Goal: Task Accomplishment & Management: Complete application form

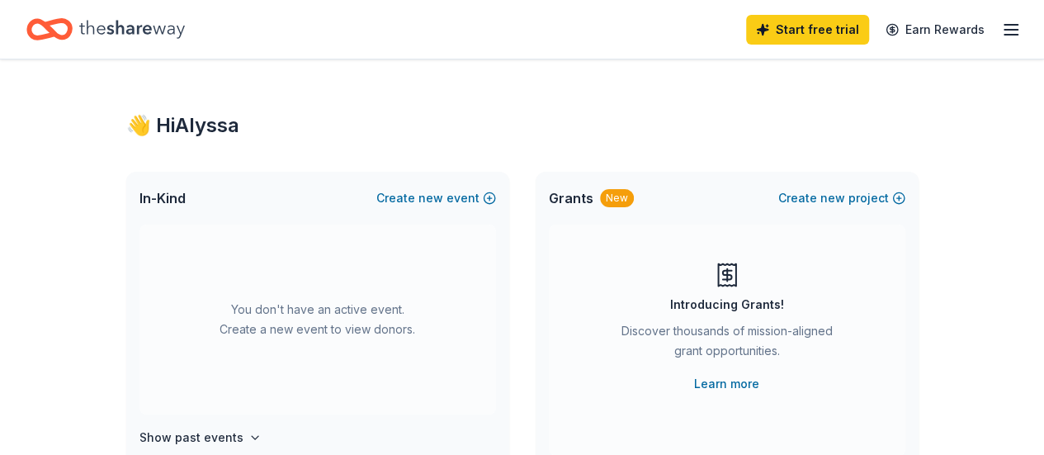
click at [1001, 32] on icon "button" at bounding box center [1011, 30] width 20 height 20
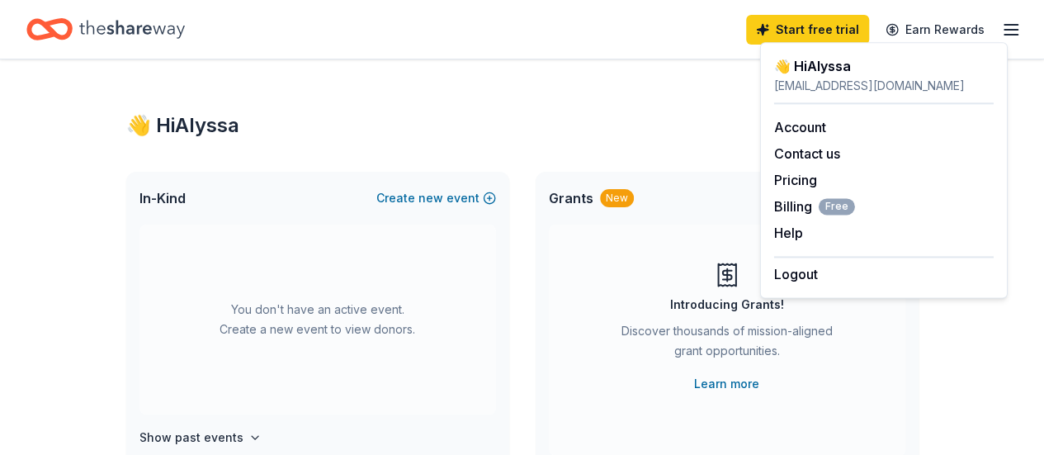
click at [629, 113] on div "👋 Hi Alyssa" at bounding box center [522, 125] width 792 height 26
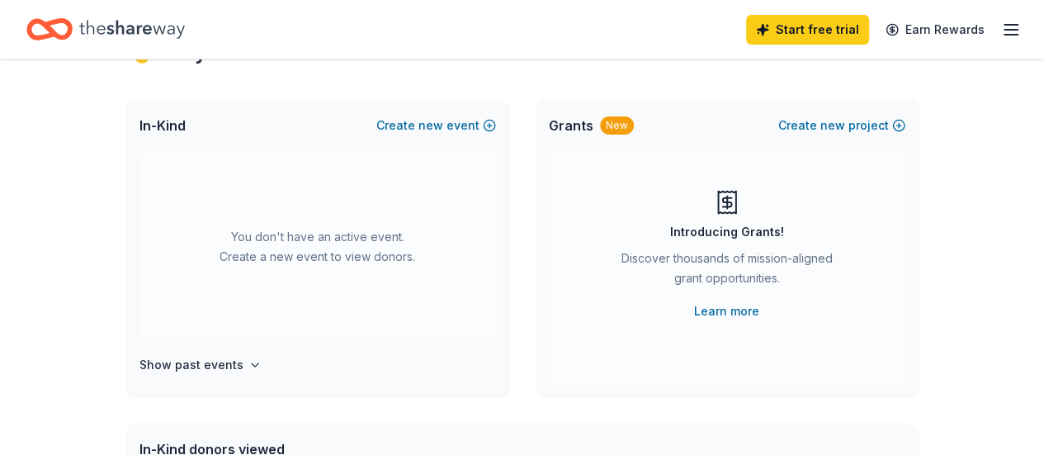
scroll to position [67, 0]
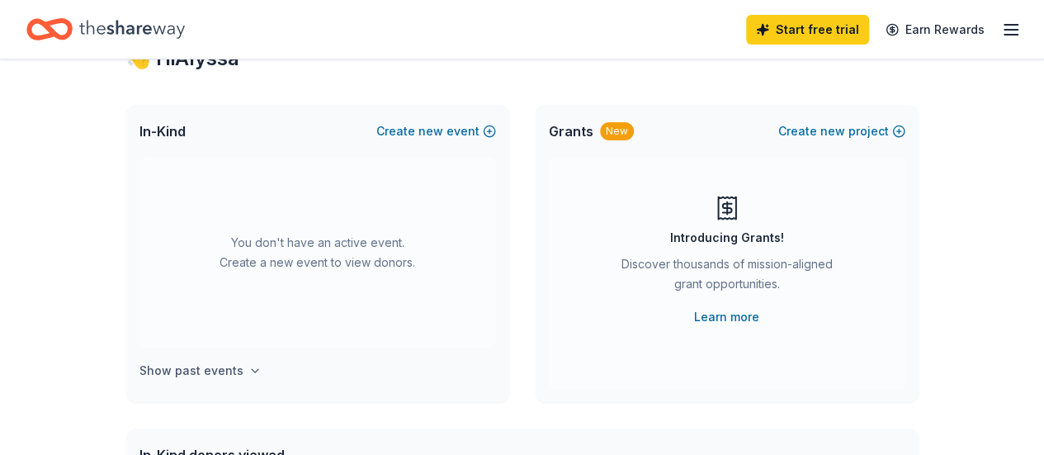
click at [252, 375] on icon "button" at bounding box center [254, 370] width 13 height 13
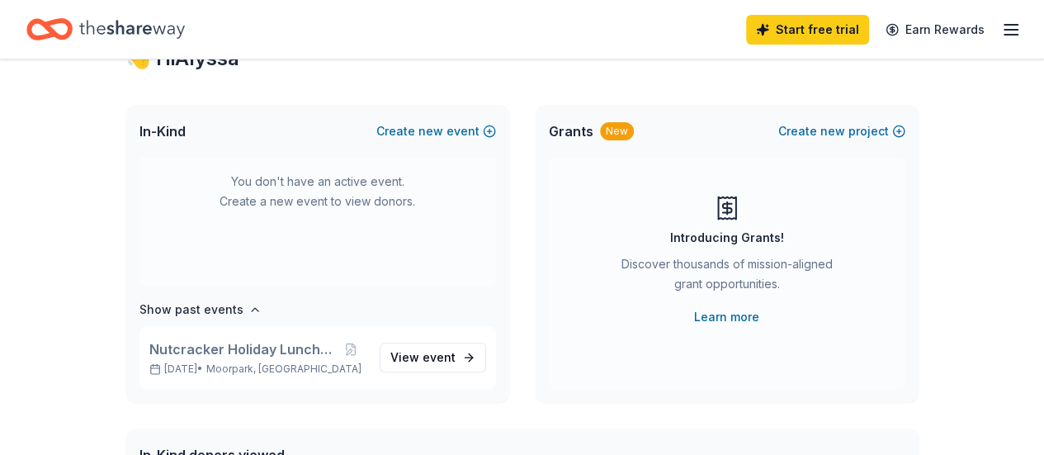
click at [371, 203] on div "You don't have an active event. Create a new event to view donors." at bounding box center [317, 192] width 356 height 190
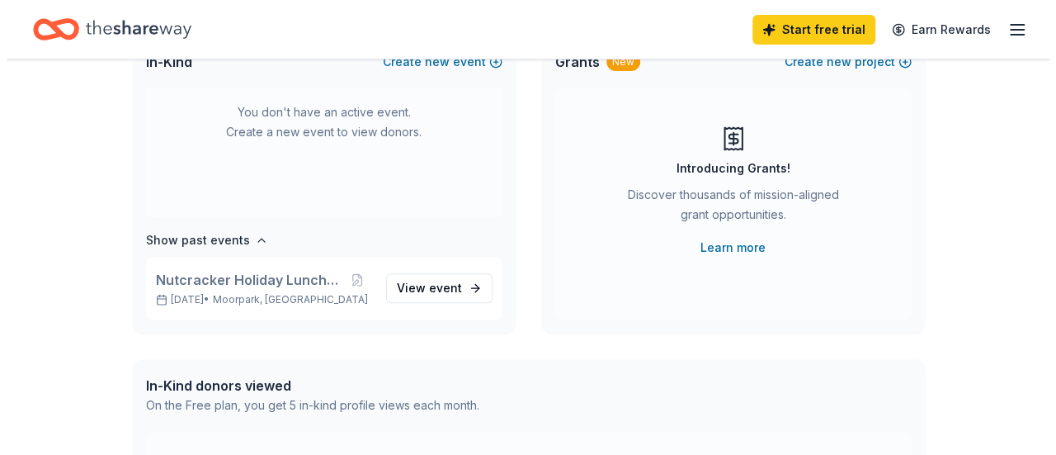
scroll to position [0, 0]
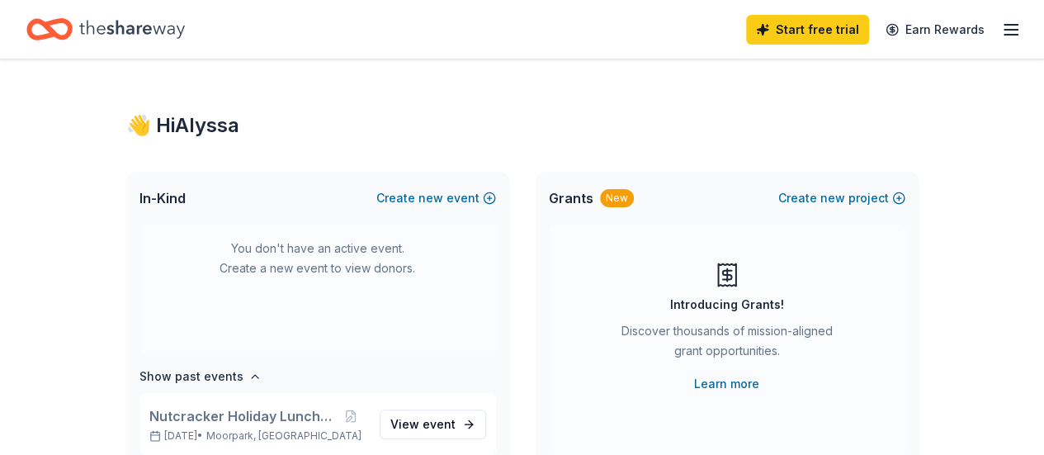
click at [190, 116] on div "👋 Hi Alyssa" at bounding box center [522, 125] width 792 height 26
click at [460, 194] on button "Create new event" at bounding box center [436, 198] width 120 height 20
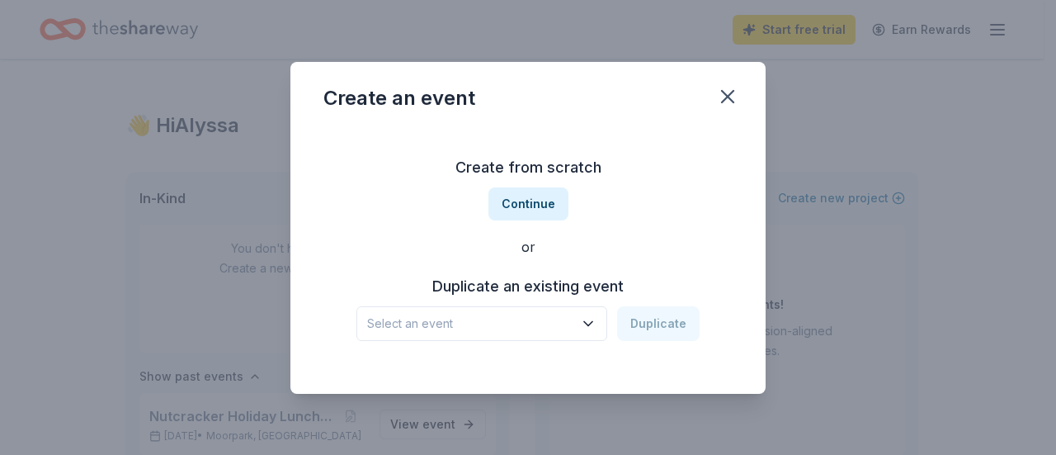
click at [526, 290] on h3 "Duplicate an existing event" at bounding box center [527, 286] width 343 height 26
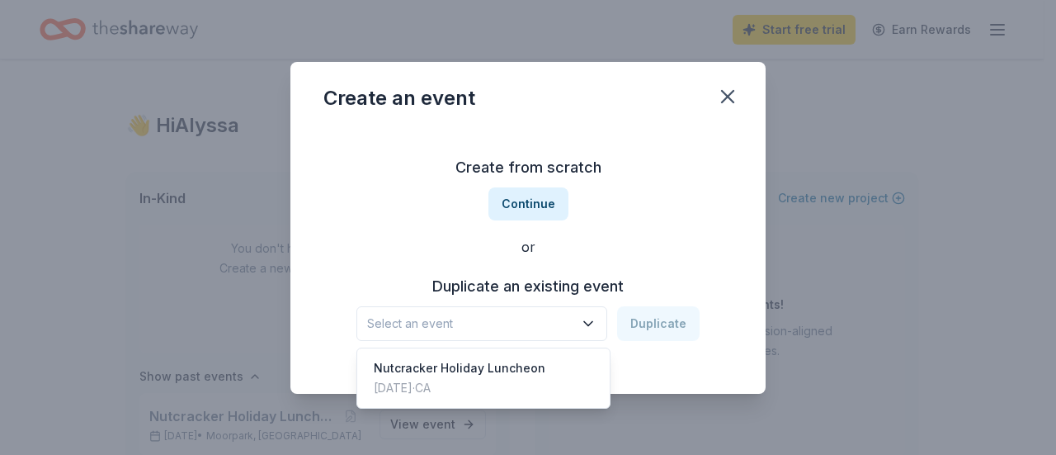
click at [515, 338] on button "Select an event" at bounding box center [481, 323] width 251 height 35
click at [502, 369] on div "Nutcracker Holiday Luncheon" at bounding box center [460, 368] width 172 height 20
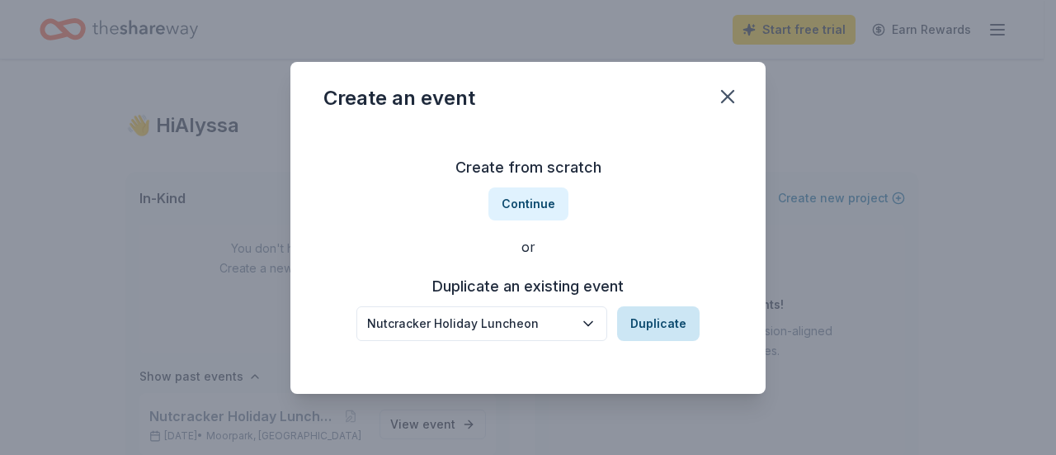
click at [676, 323] on button "Duplicate" at bounding box center [658, 323] width 82 height 35
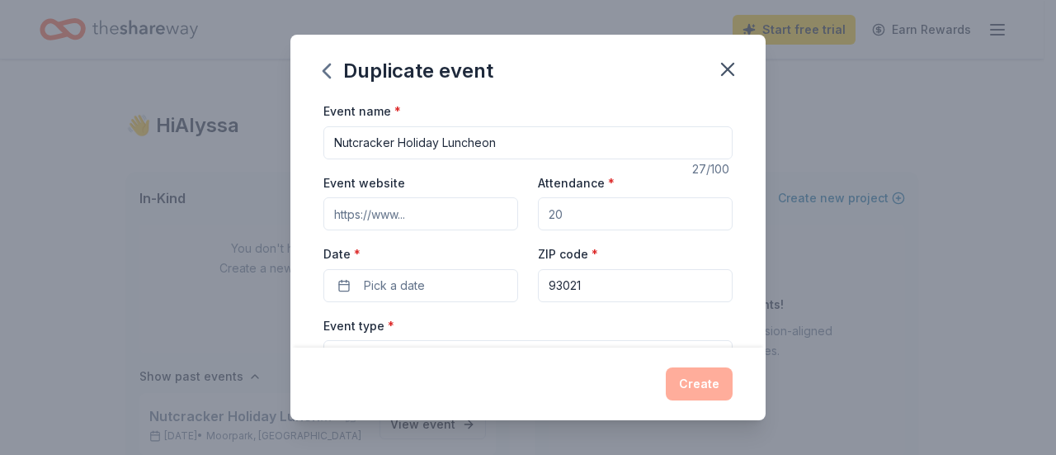
click at [471, 226] on input "Event website" at bounding box center [420, 213] width 195 height 33
paste input "https://www.moorparkballet.com/"
type input "https://www.moorparkballet.com/"
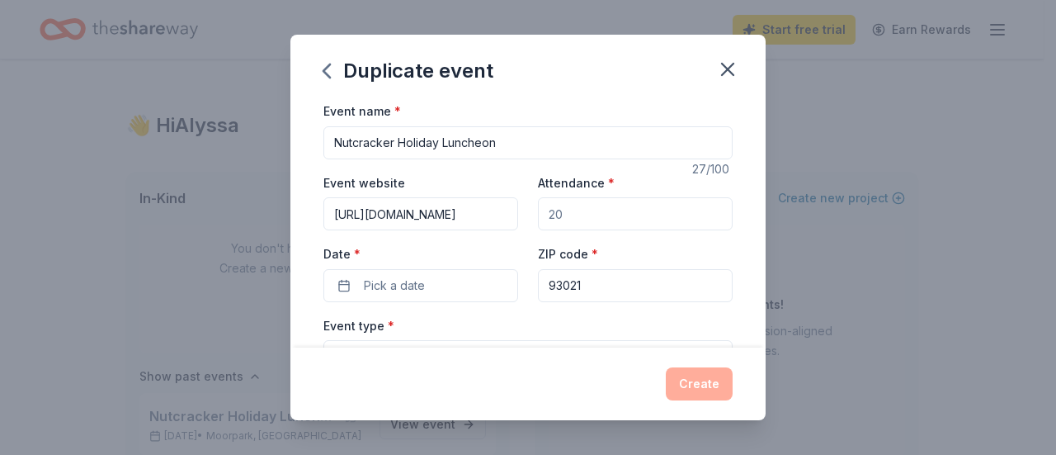
click at [597, 215] on input "Attendance *" at bounding box center [635, 213] width 195 height 33
type input "120"
click at [430, 290] on button "Pick a date" at bounding box center [420, 285] width 195 height 33
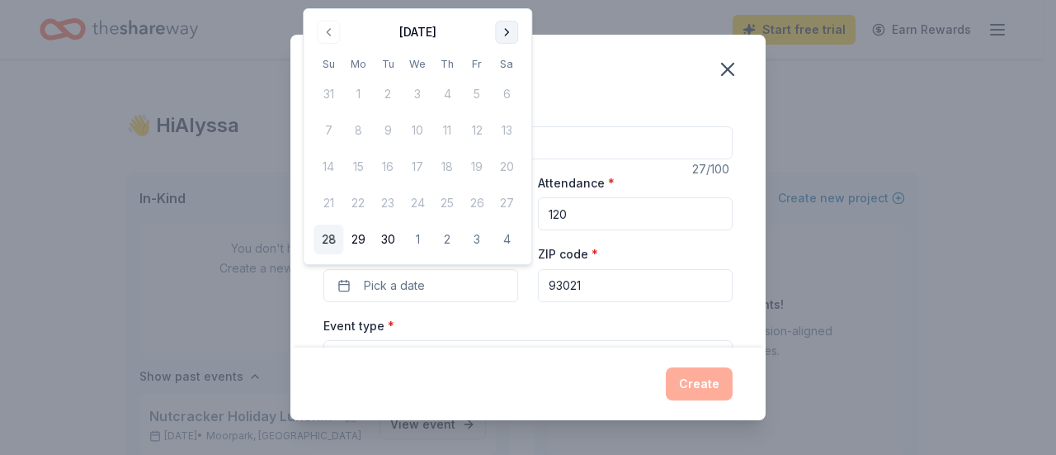
click at [508, 32] on button "Go to next month" at bounding box center [506, 32] width 23 height 23
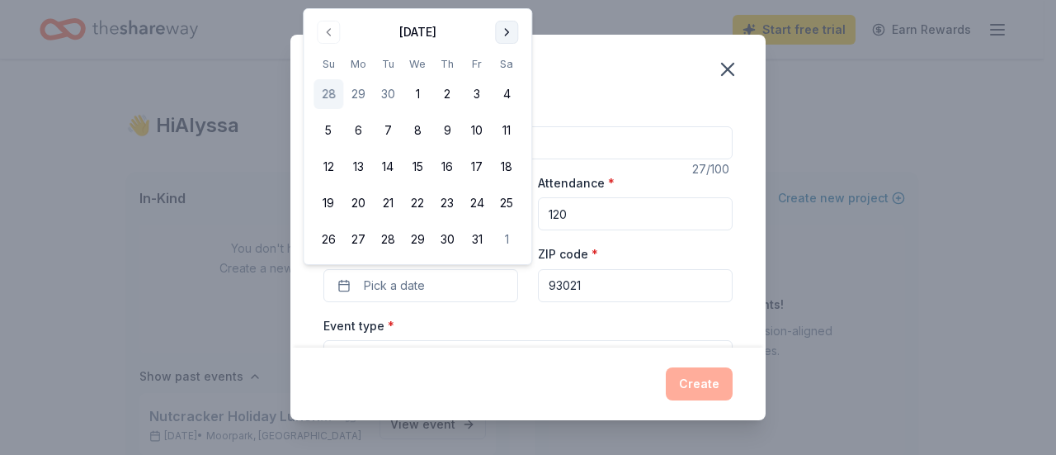
click at [508, 32] on button "Go to next month" at bounding box center [506, 32] width 23 height 23
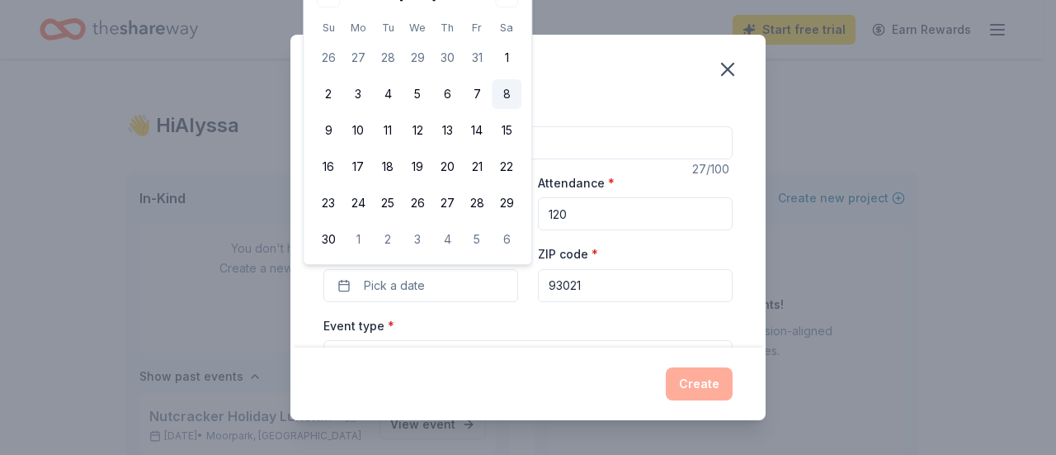
click at [497, 104] on button "8" at bounding box center [507, 94] width 30 height 30
click at [611, 293] on input "93021" at bounding box center [635, 285] width 195 height 33
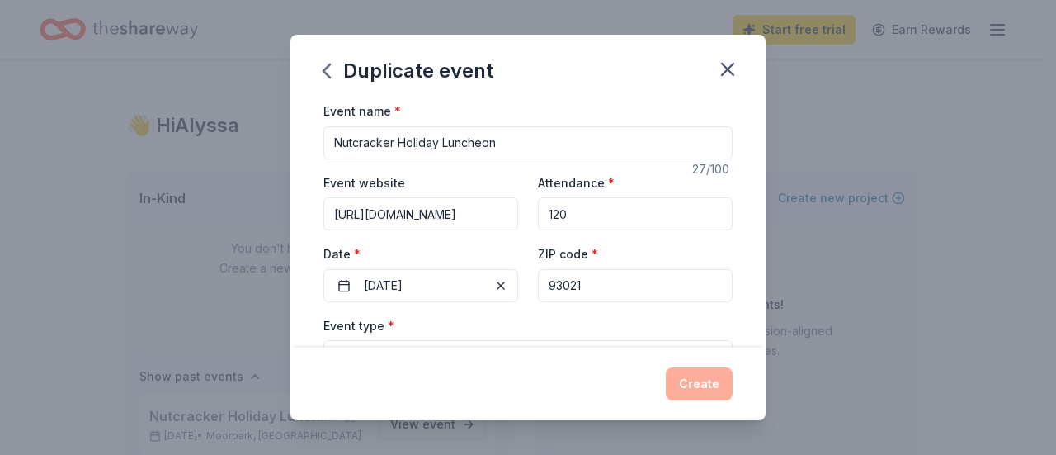
scroll to position [82, 0]
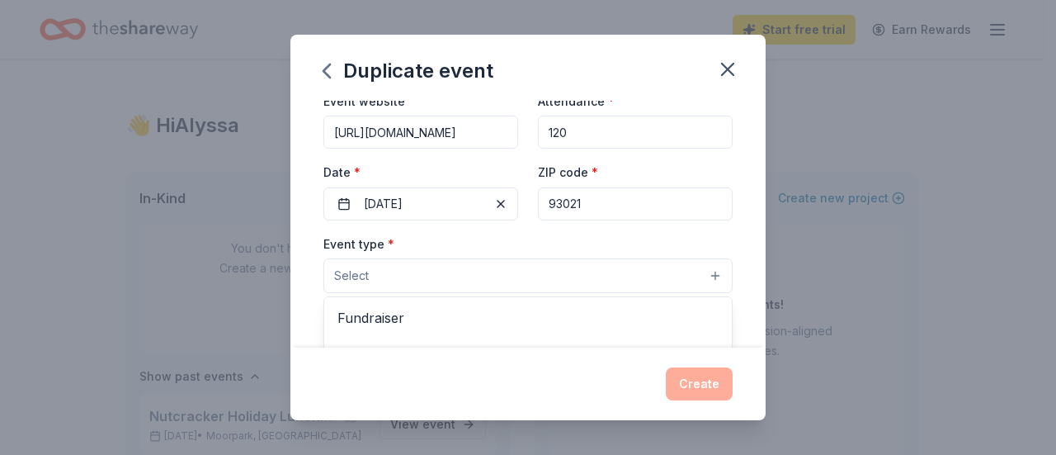
click at [563, 286] on button "Select" at bounding box center [527, 275] width 409 height 35
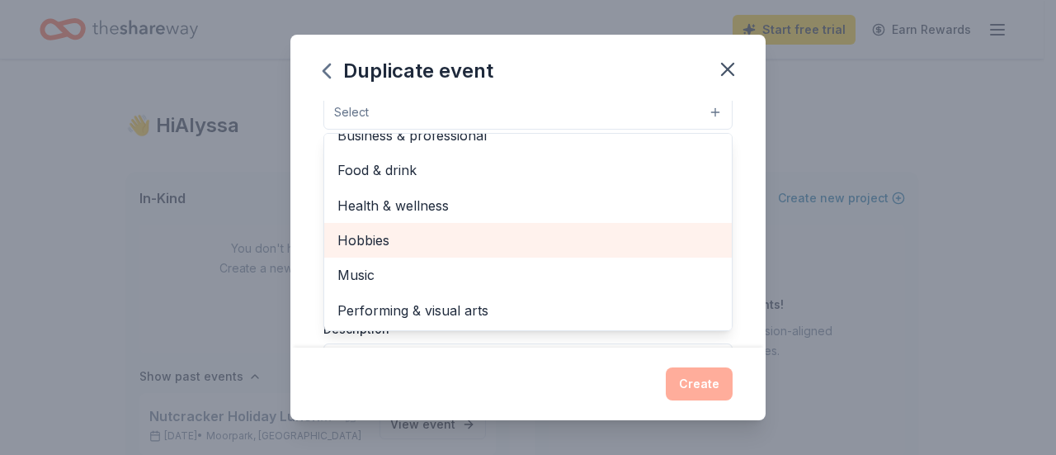
scroll to position [0, 0]
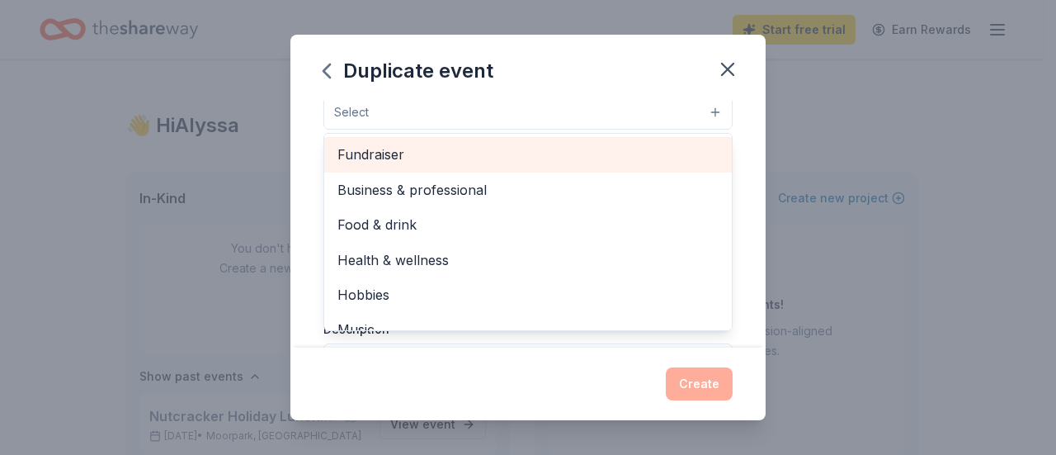
click at [486, 161] on span "Fundraiser" at bounding box center [527, 154] width 381 height 21
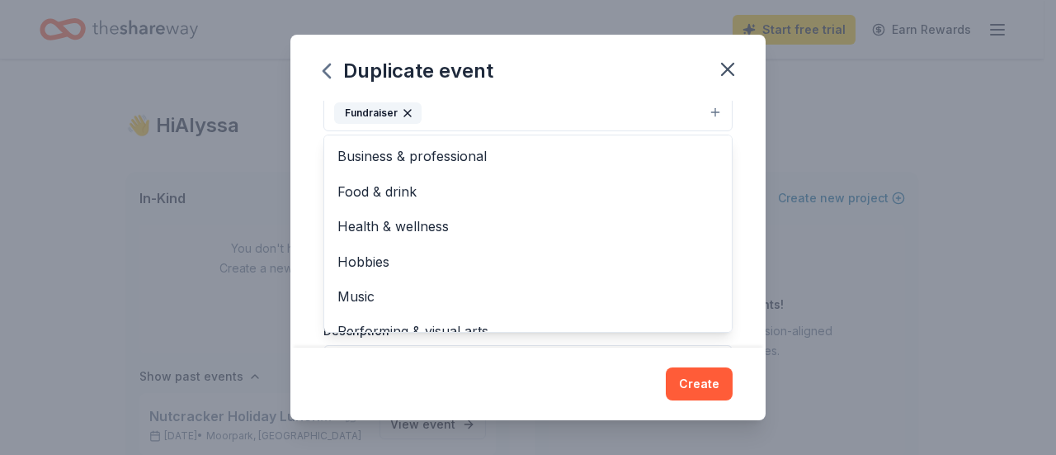
click at [733, 178] on div "Event name * Nutcracker Holiday Luncheon 27 /100 Event website https://www.moor…" at bounding box center [527, 224] width 475 height 247
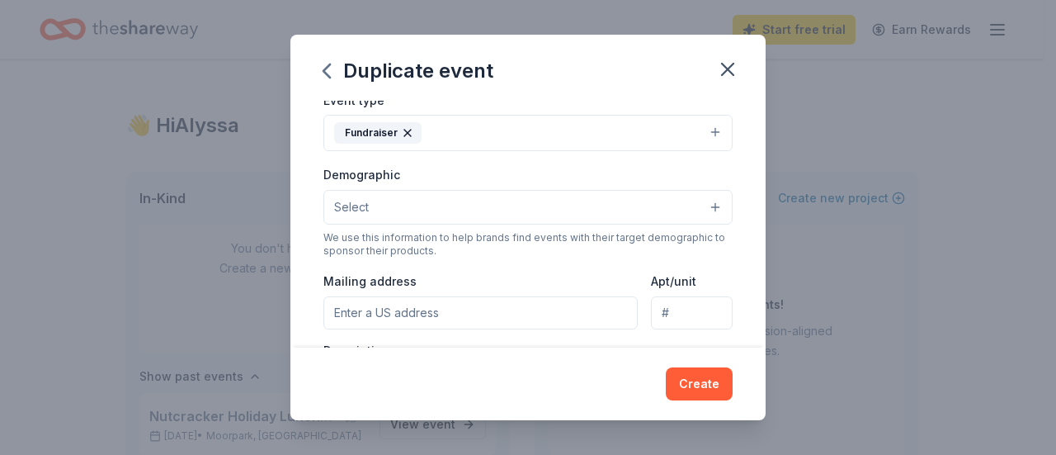
scroll to position [224, 0]
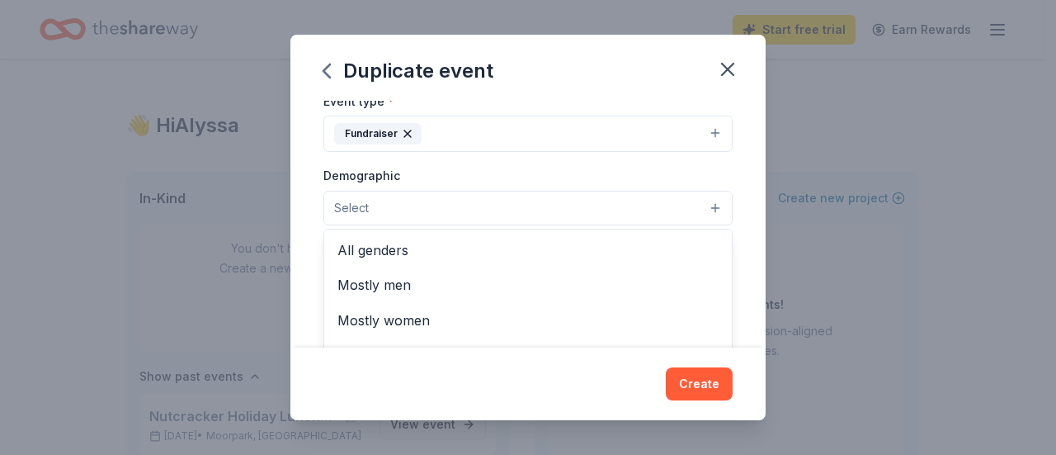
click at [650, 201] on button "Select" at bounding box center [527, 208] width 409 height 35
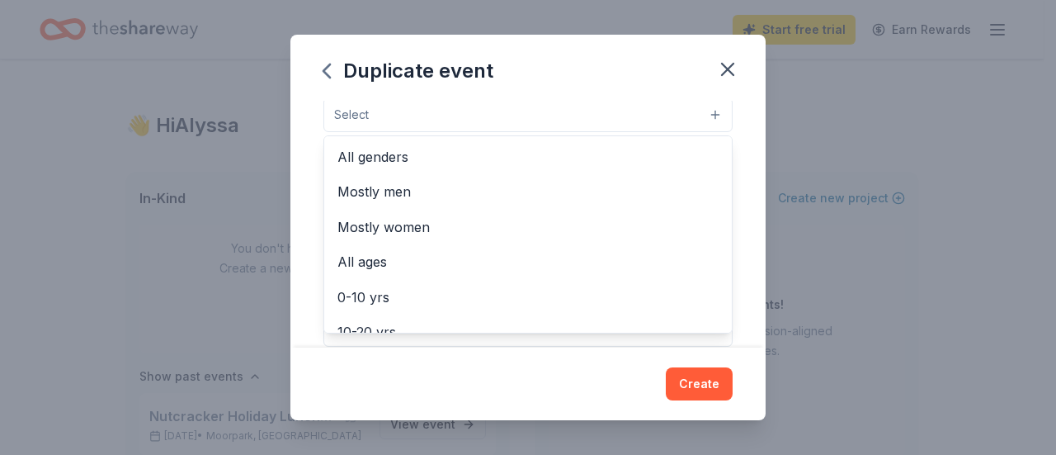
scroll to position [330, 0]
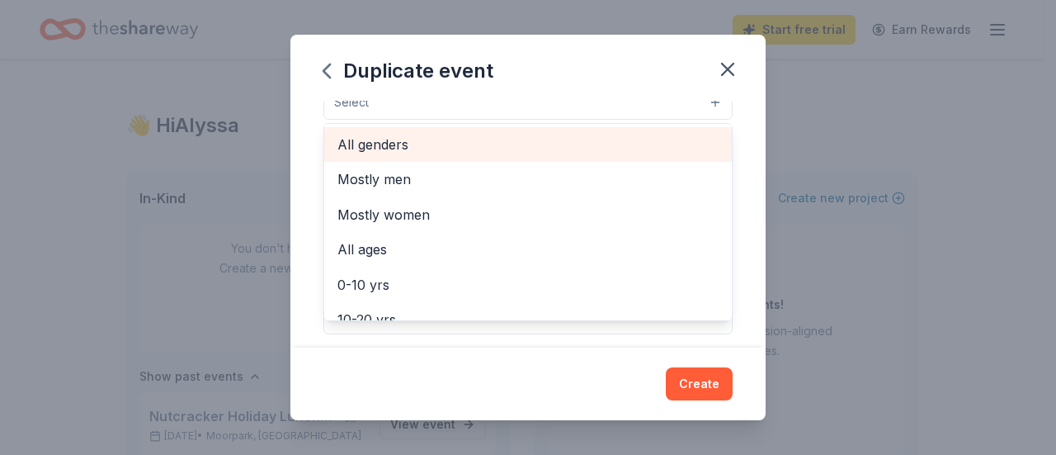
click at [508, 141] on span "All genders" at bounding box center [527, 144] width 381 height 21
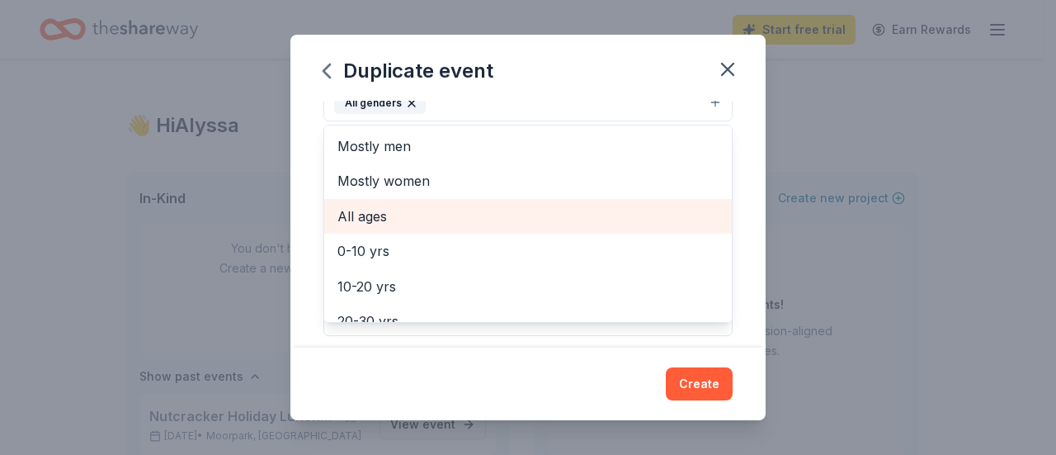
click at [530, 220] on span "All ages" at bounding box center [527, 215] width 381 height 21
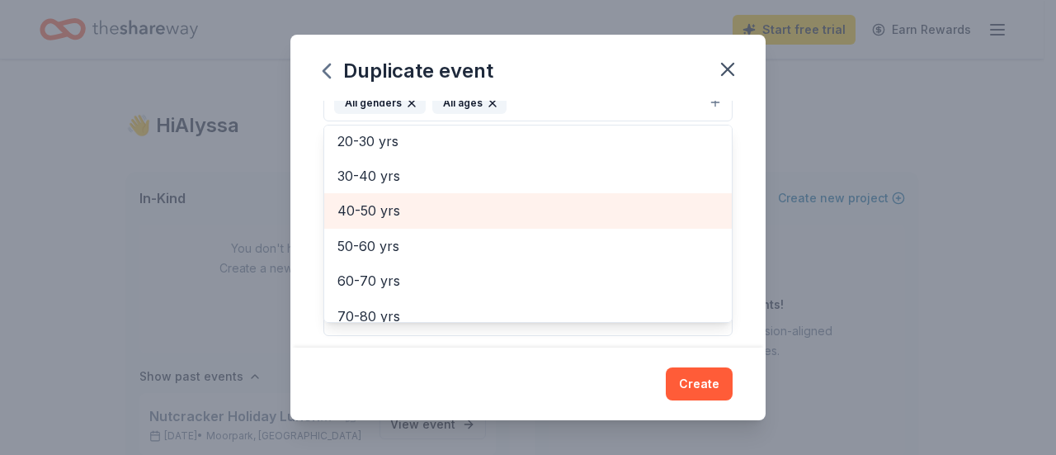
scroll to position [194, 0]
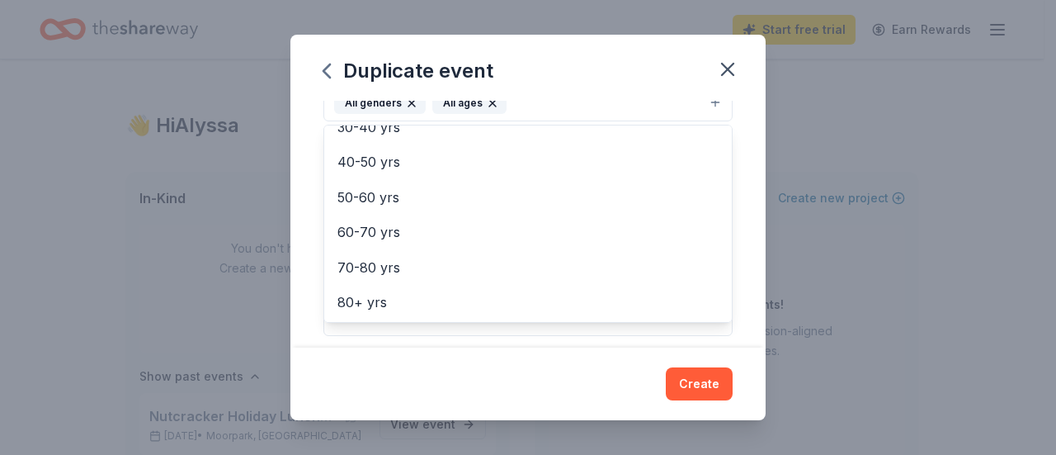
click at [733, 194] on div "Event name * Nutcracker Holiday Luncheon 27 /100 Event website https://www.moor…" at bounding box center [527, 224] width 475 height 247
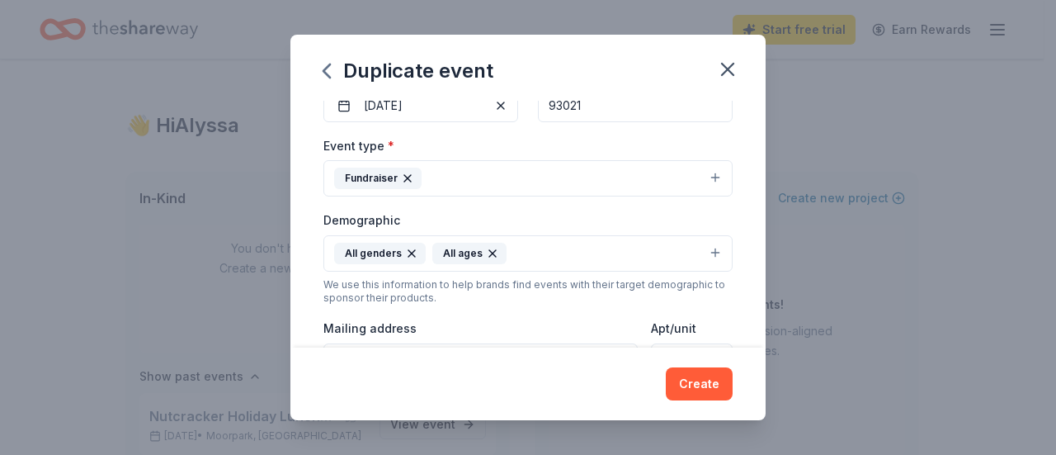
scroll to position [178, 0]
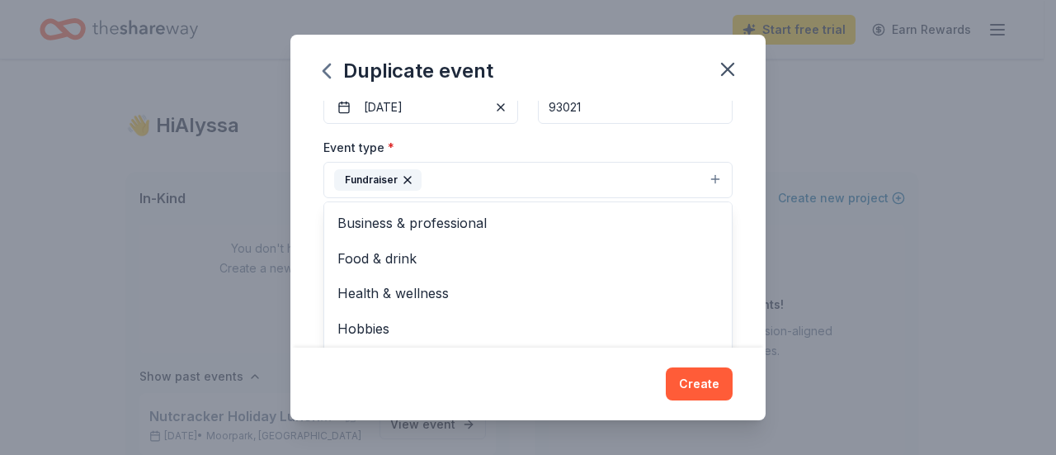
click at [665, 186] on button "Fundraiser" at bounding box center [527, 180] width 409 height 36
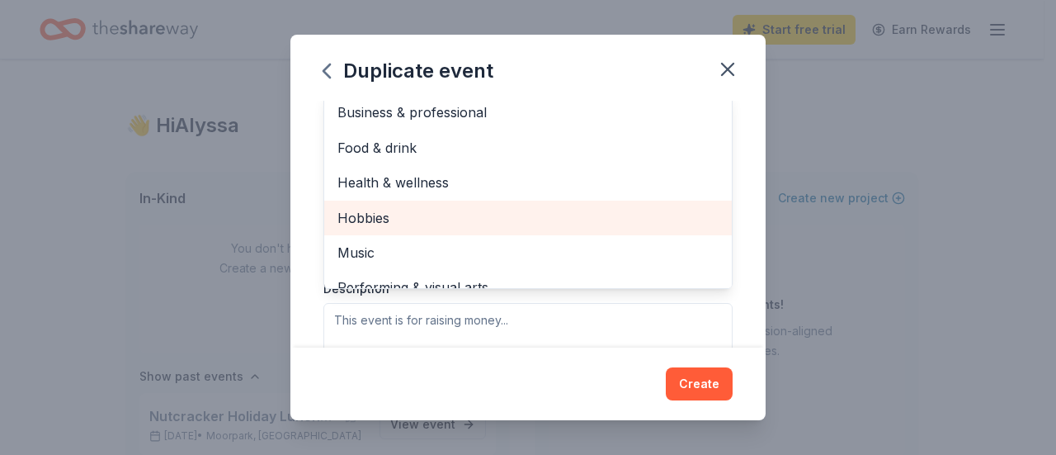
scroll to position [19, 0]
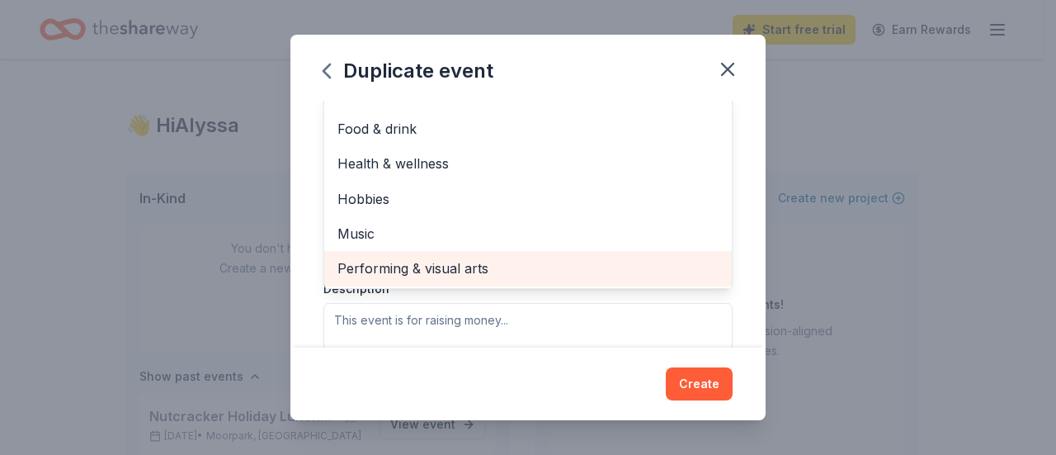
click at [548, 265] on span "Performing & visual arts" at bounding box center [527, 267] width 381 height 21
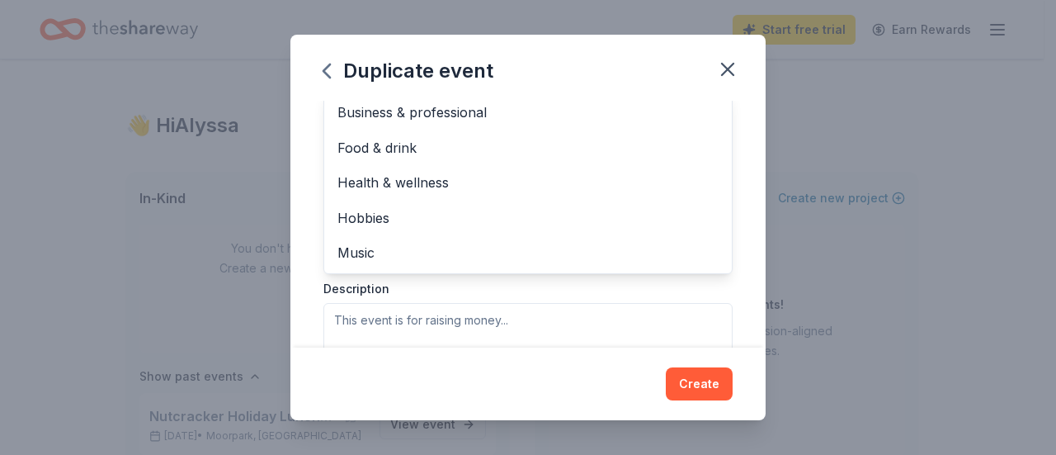
click at [738, 213] on div "Event name * Nutcracker Holiday Luncheon 27 /100 Event website https://www.moor…" at bounding box center [527, 224] width 475 height 247
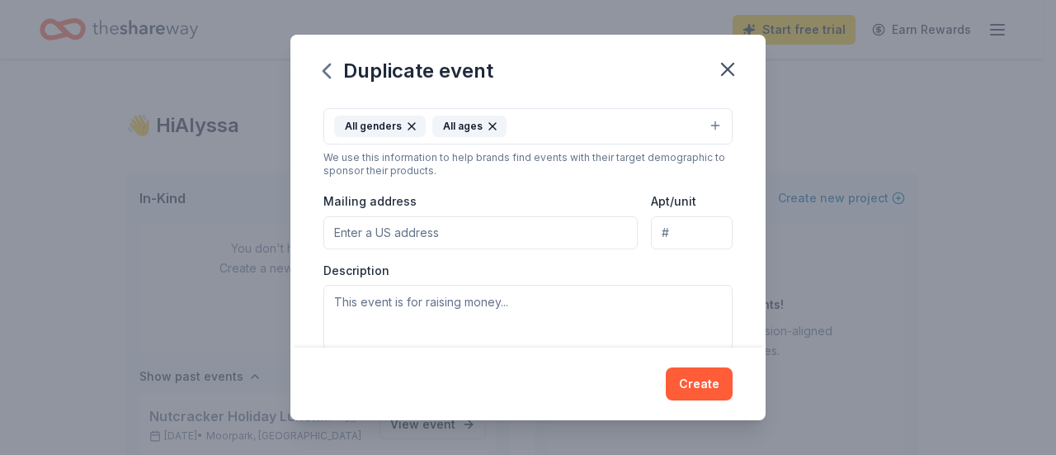
scroll to position [345, 0]
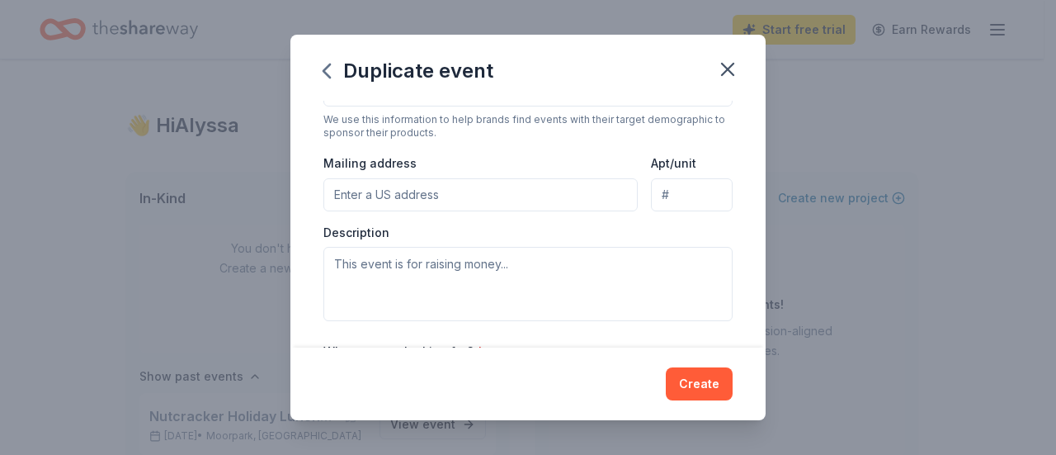
click at [560, 186] on input "Mailing address" at bounding box center [480, 194] width 314 height 33
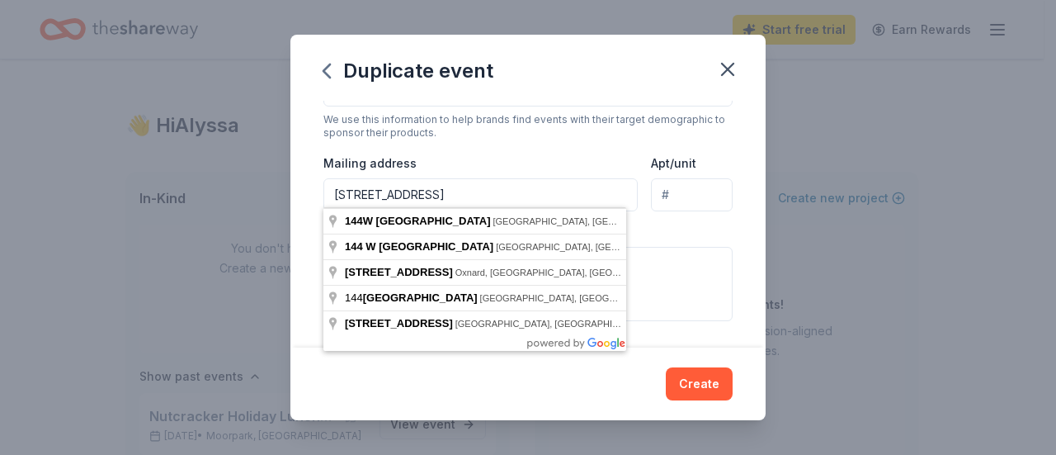
type input "144 W. Los Angeles Ave."
click at [669, 192] on input "Apt/unit" at bounding box center [692, 194] width 82 height 33
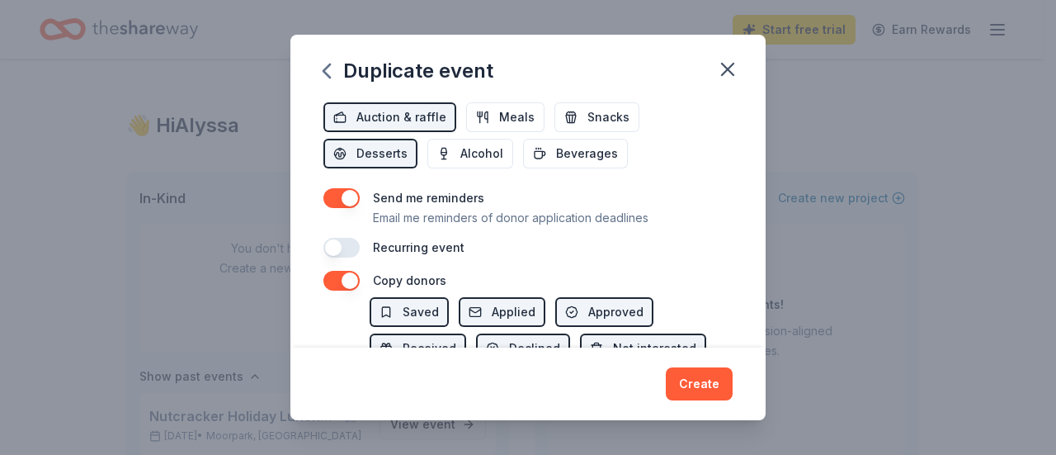
scroll to position [614, 0]
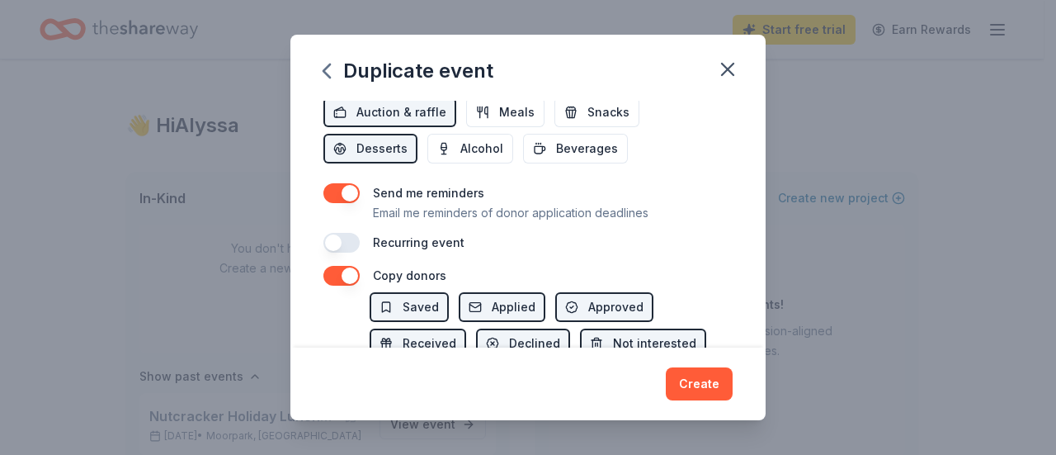
type input "#106"
click at [328, 266] on button "button" at bounding box center [341, 276] width 36 height 20
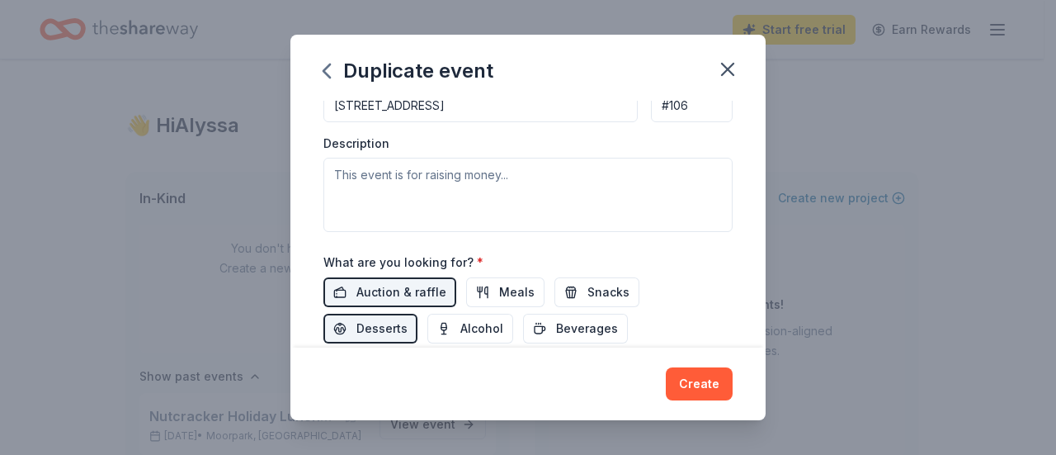
scroll to position [434, 0]
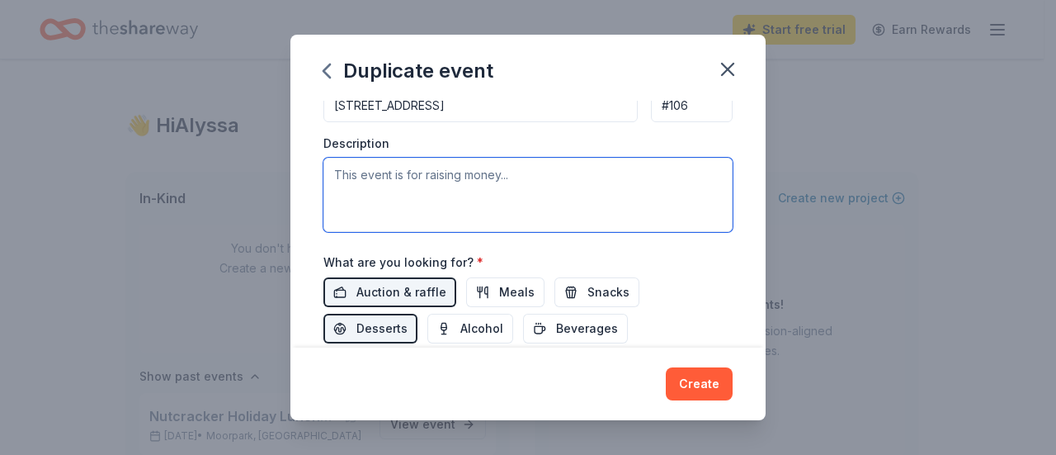
click at [381, 177] on textarea at bounding box center [527, 195] width 409 height 74
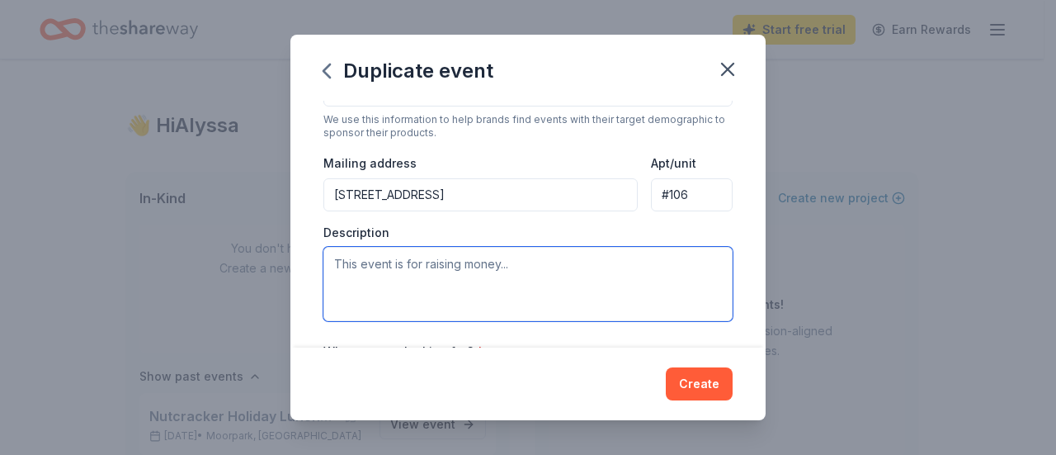
scroll to position [345, 0]
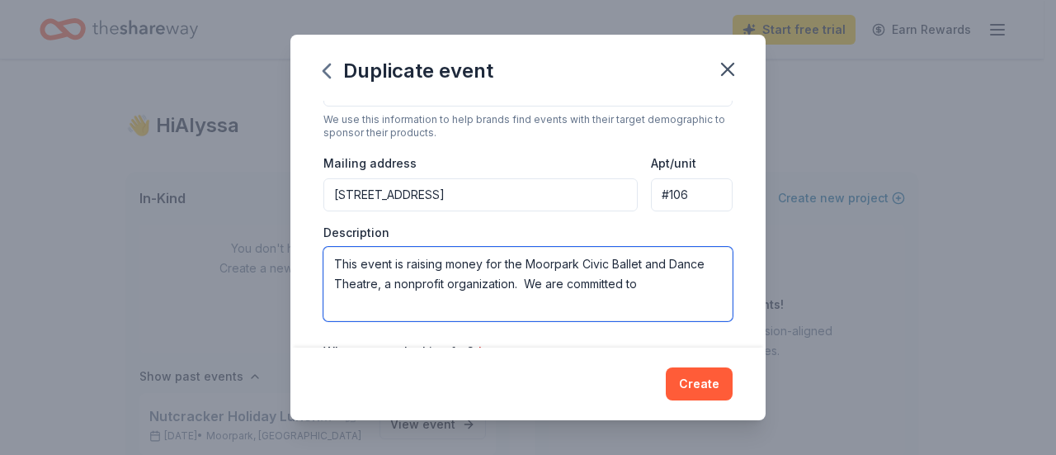
click at [681, 270] on textarea "This event is raising money for the Moorpark Civic Ballet and Dance Theatre, a …" at bounding box center [527, 284] width 409 height 74
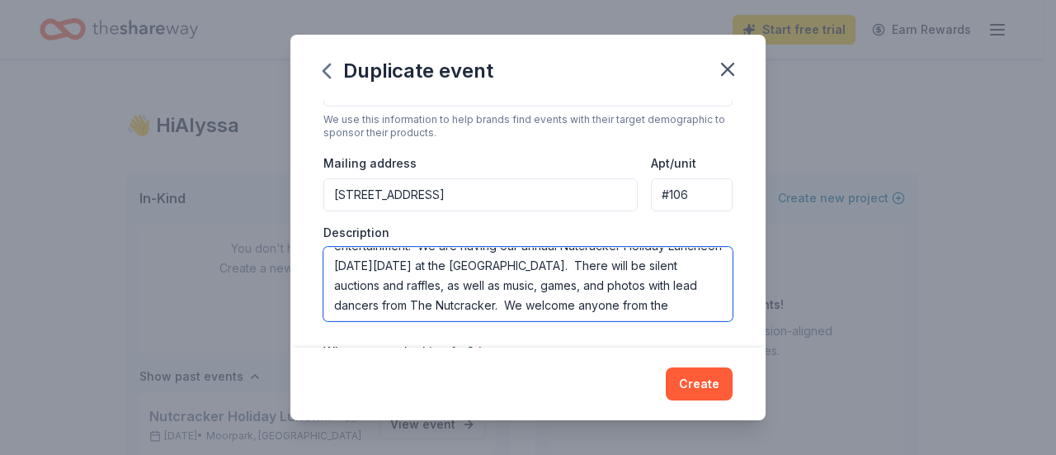
scroll to position [82, 0]
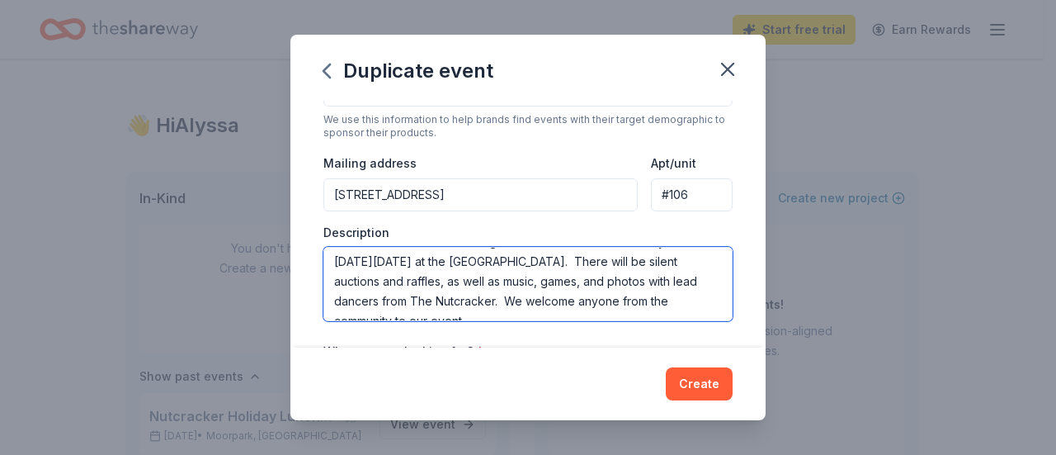
click at [370, 301] on textarea "This event is raising money for the Moorpark Civic Ballet and Dance Theatre, a …" at bounding box center [527, 284] width 409 height 74
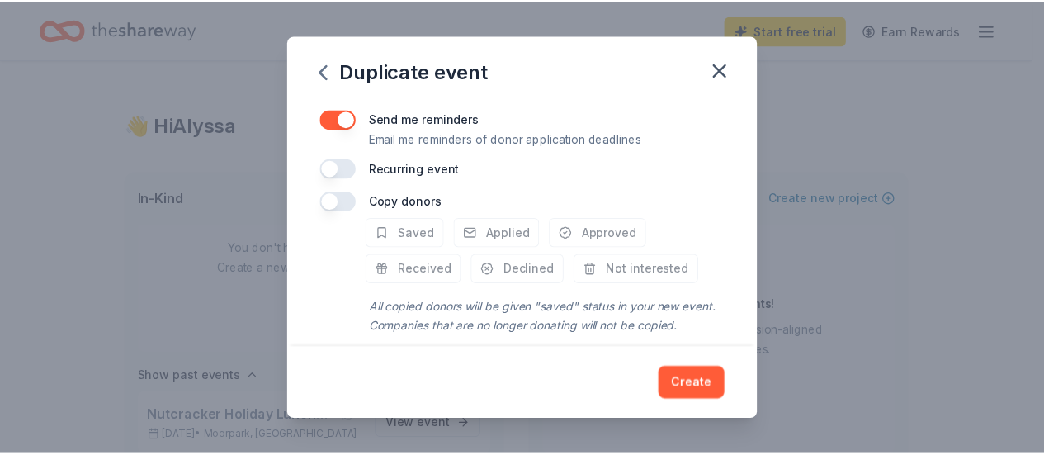
scroll to position [721, 0]
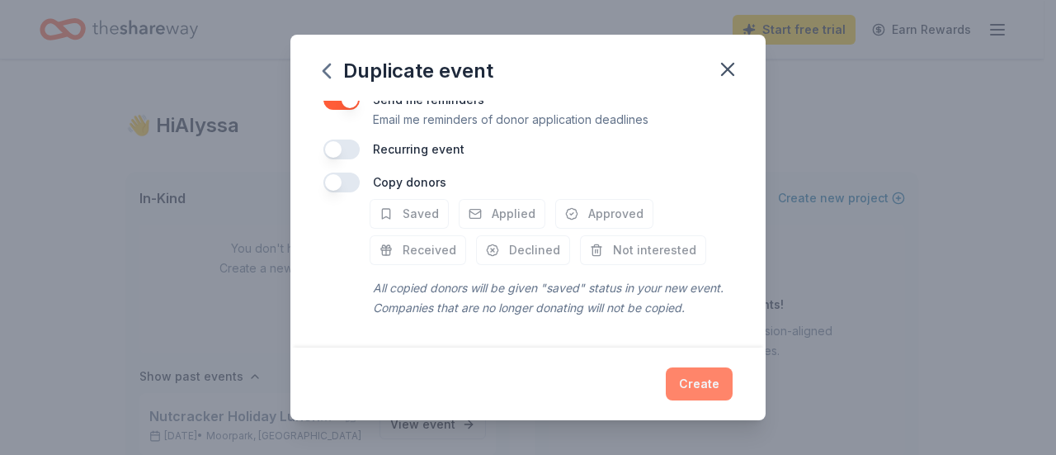
type textarea "This event is raising money for the Moorpark Civic Ballet and Dance Theatre, a …"
click at [694, 376] on button "Create" at bounding box center [699, 383] width 67 height 33
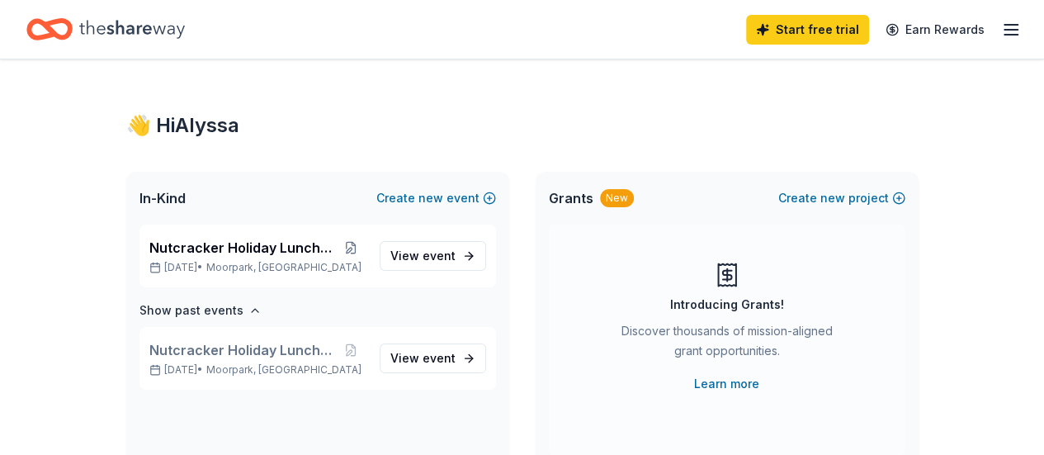
scroll to position [0, 0]
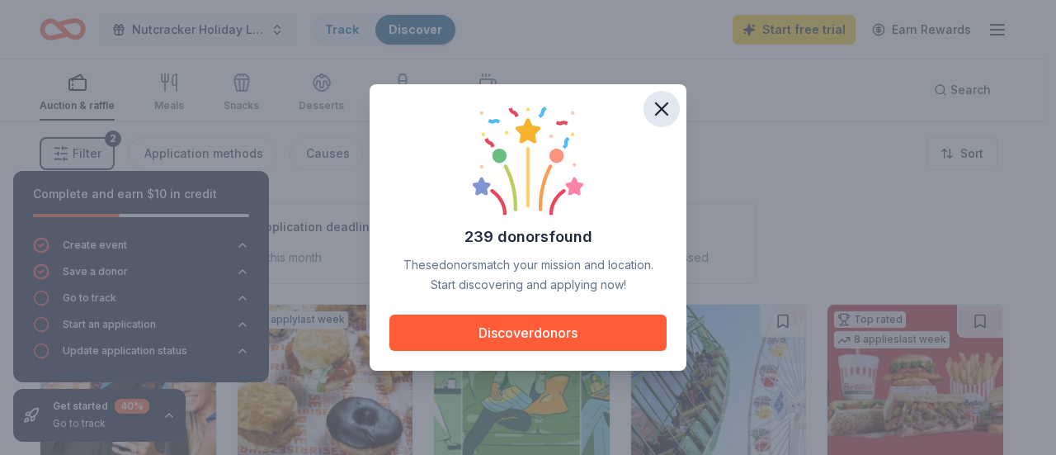
click at [659, 113] on icon "button" at bounding box center [661, 108] width 23 height 23
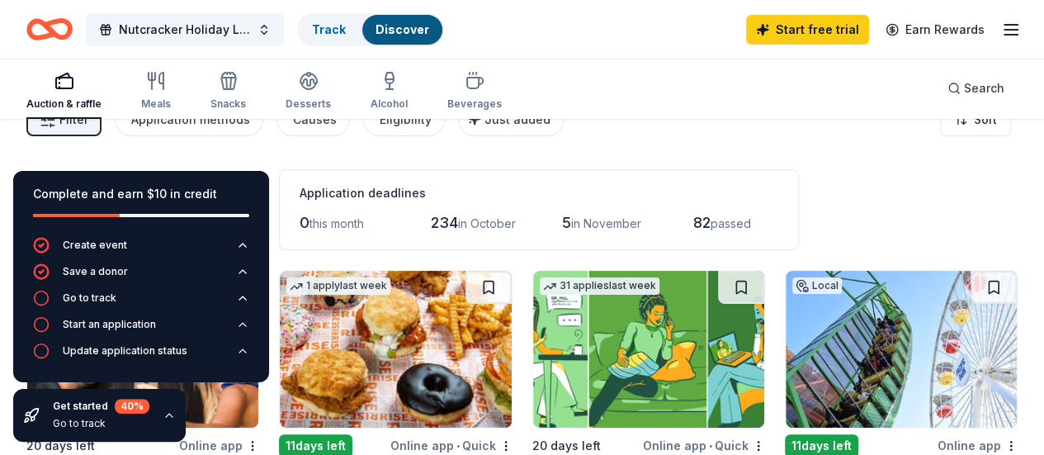
scroll to position [32, 0]
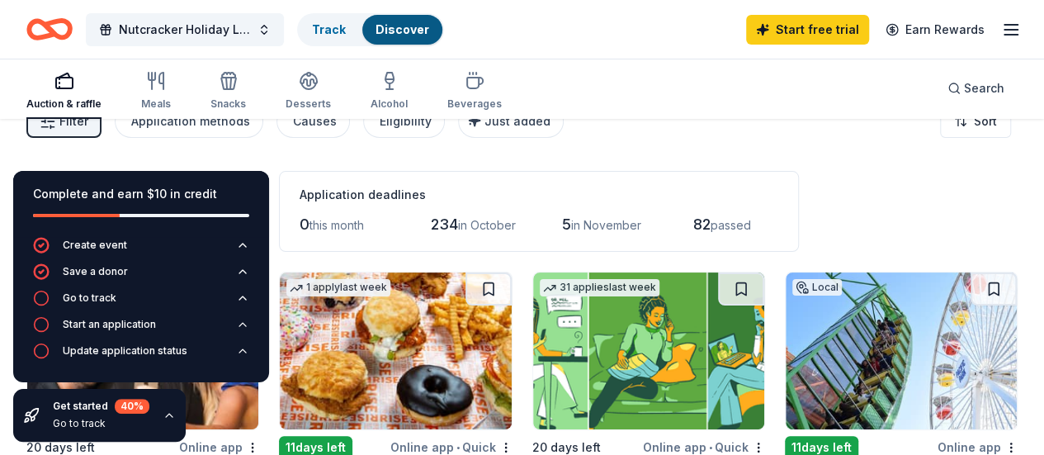
click at [741, 130] on div "Filter 2 Application methods Causes Eligibility Just added Sort" at bounding box center [522, 121] width 1044 height 66
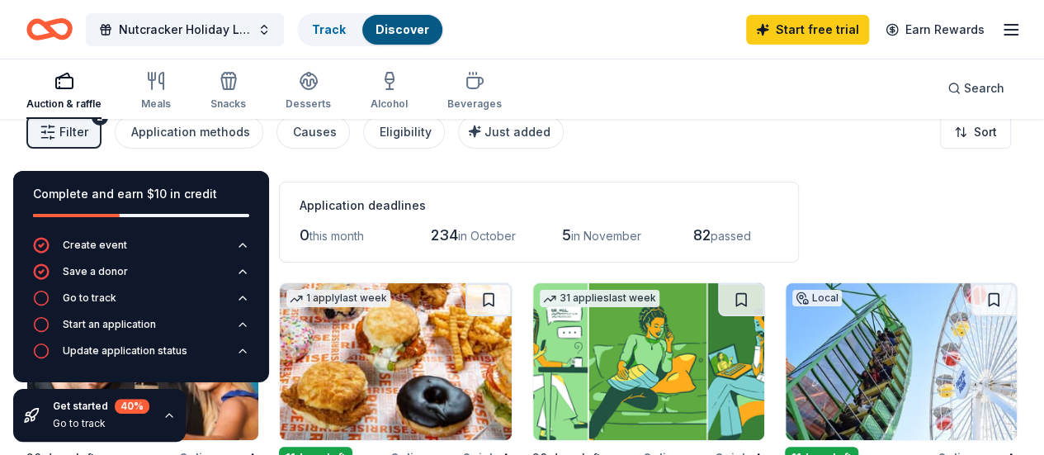
scroll to position [0, 0]
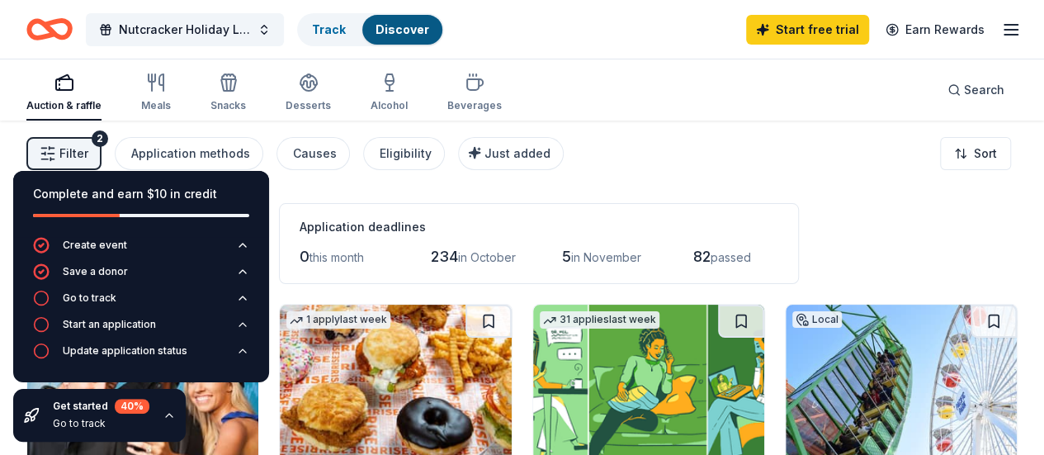
click at [166, 414] on icon "button" at bounding box center [169, 414] width 7 height 3
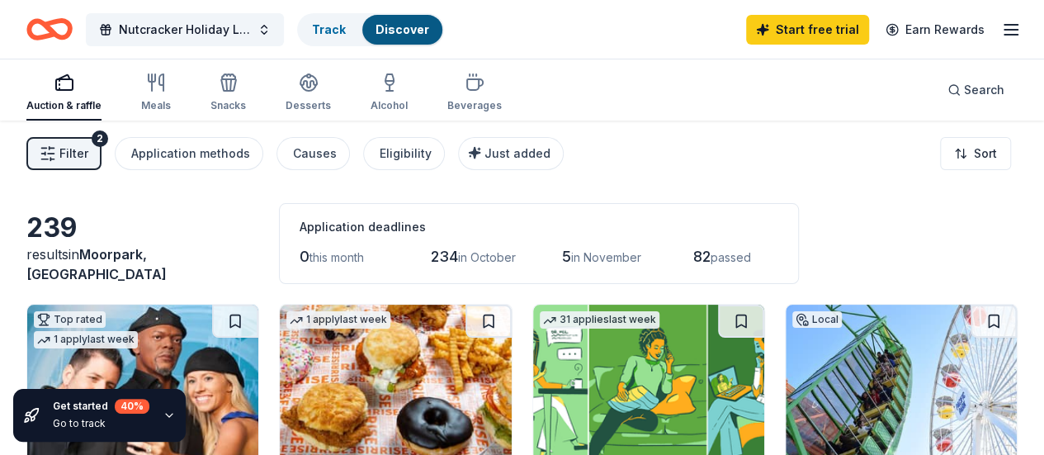
click at [86, 153] on span "Filter" at bounding box center [73, 154] width 29 height 20
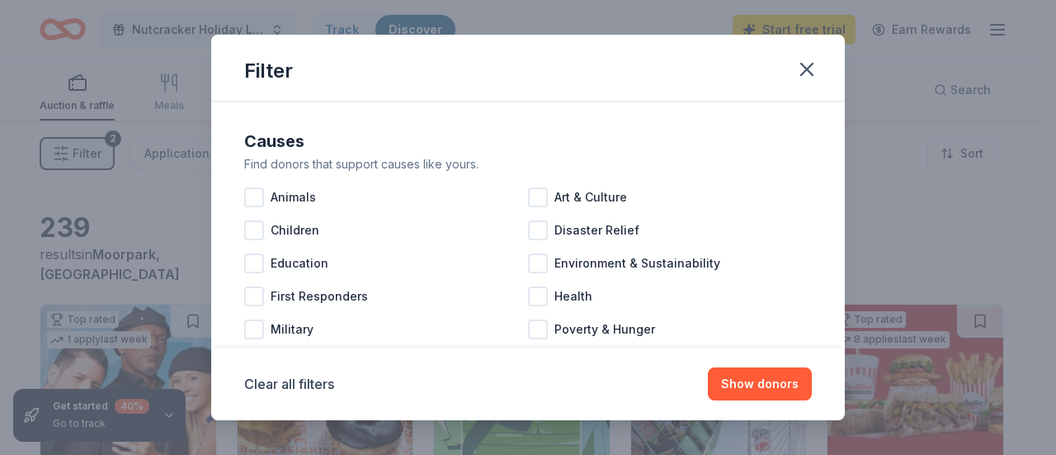
click at [7, 229] on div "Filter Causes Find donors that support causes like yours. Animals Art & Culture…" at bounding box center [528, 227] width 1056 height 455
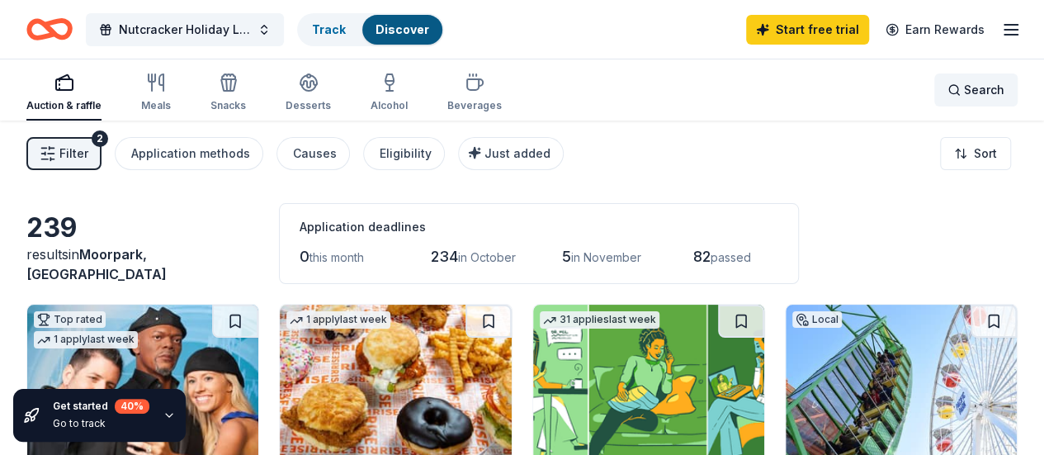
click at [949, 91] on div "Search" at bounding box center [975, 90] width 57 height 20
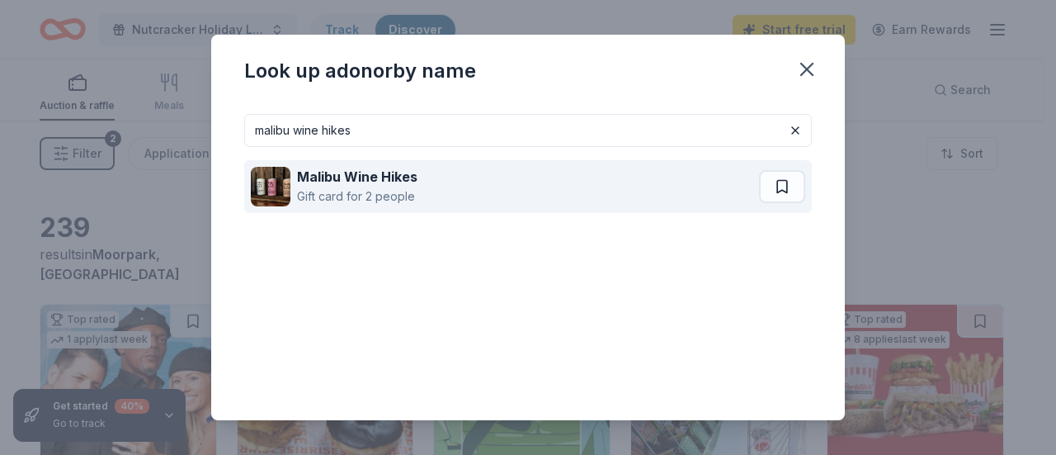
type input "malibu wine hikes"
click at [457, 176] on div "Malibu Wine Hikes Gift card for 2 people" at bounding box center [505, 186] width 508 height 53
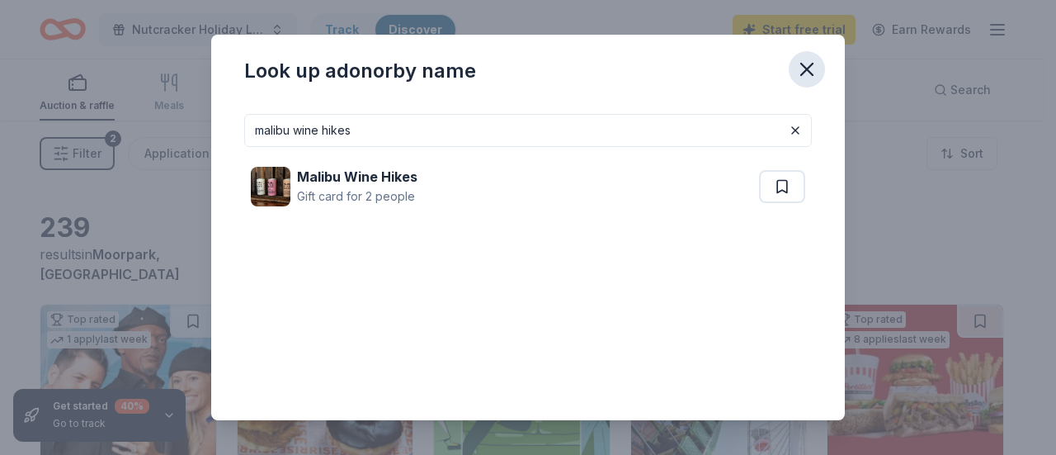
click at [808, 78] on icon "button" at bounding box center [806, 69] width 23 height 23
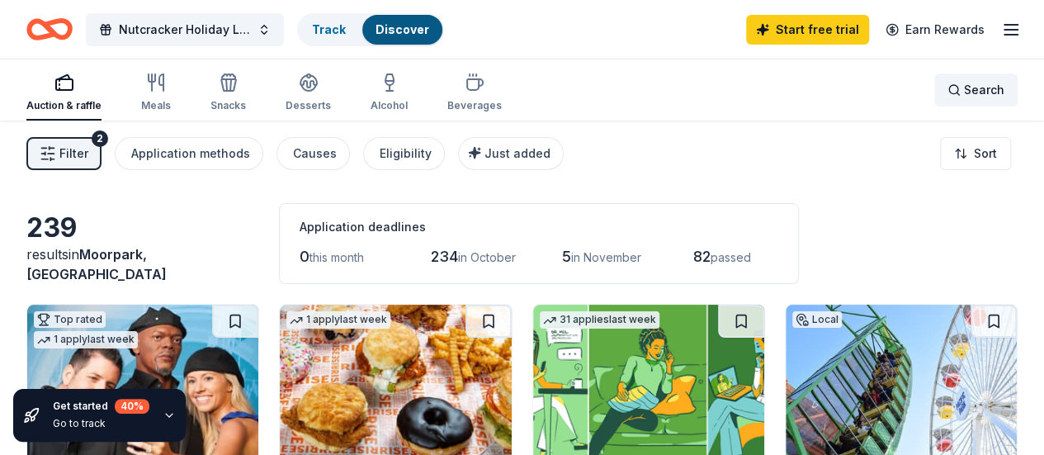
click at [978, 98] on span "Search" at bounding box center [984, 90] width 40 height 20
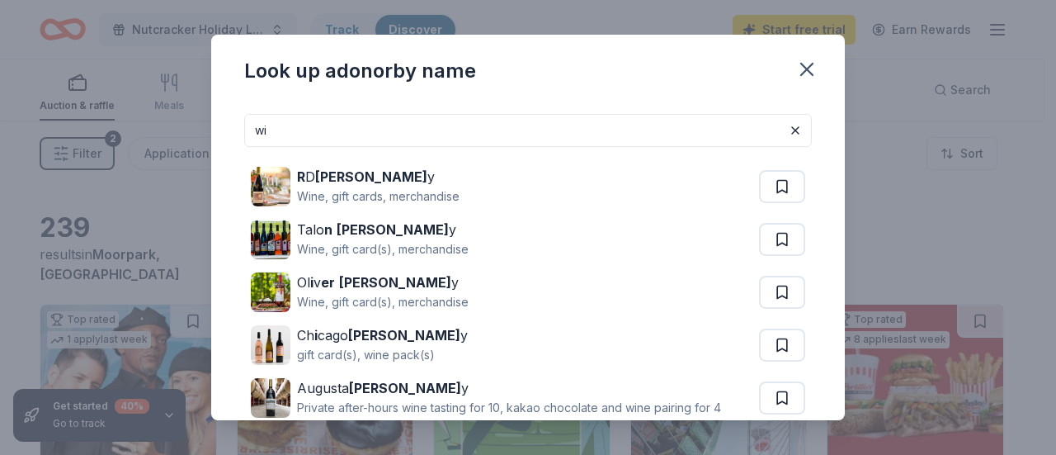
type input "w"
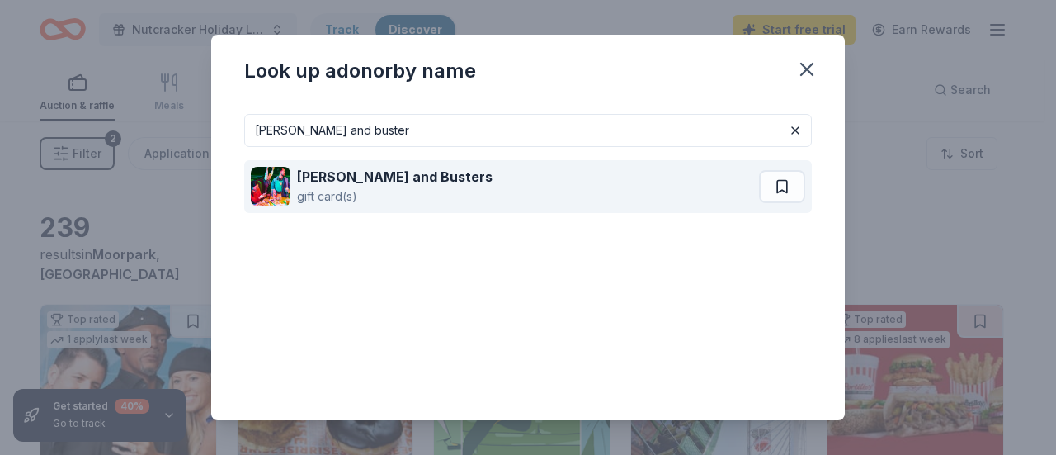
click at [577, 182] on div "Dave and Busters gift card(s)" at bounding box center [505, 186] width 508 height 53
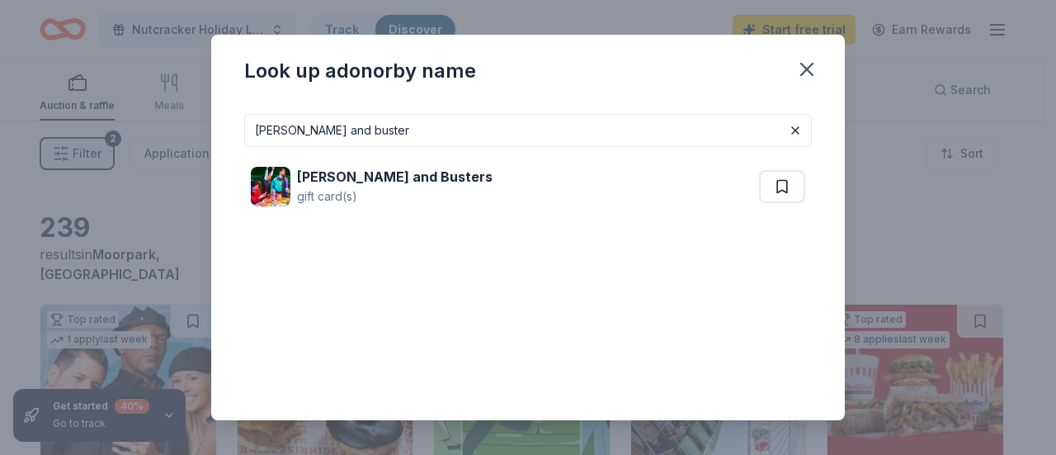
drag, startPoint x: 419, startPoint y: 125, endPoint x: 252, endPoint y: 130, distance: 166.7
click at [252, 130] on input "dave and buster" at bounding box center [528, 130] width 568 height 33
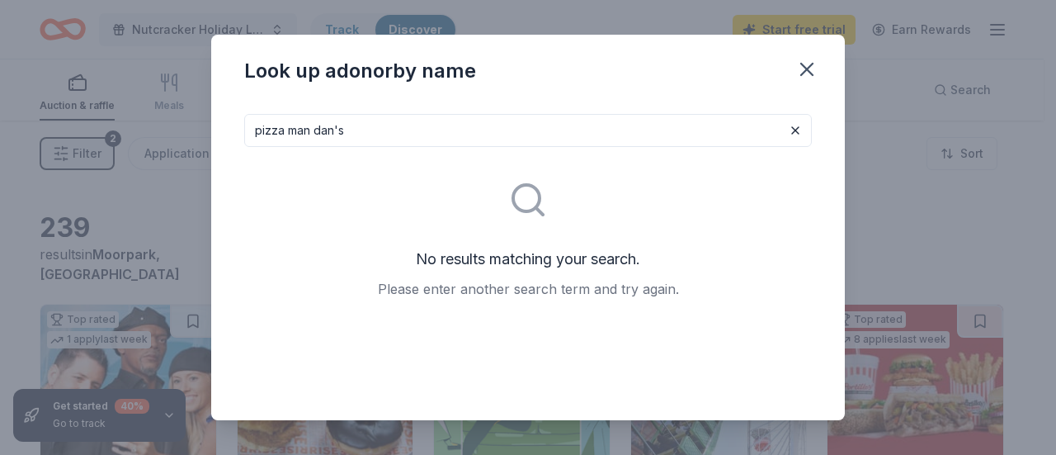
type input "pizza man dan's"
click at [786, 128] on button at bounding box center [795, 130] width 20 height 20
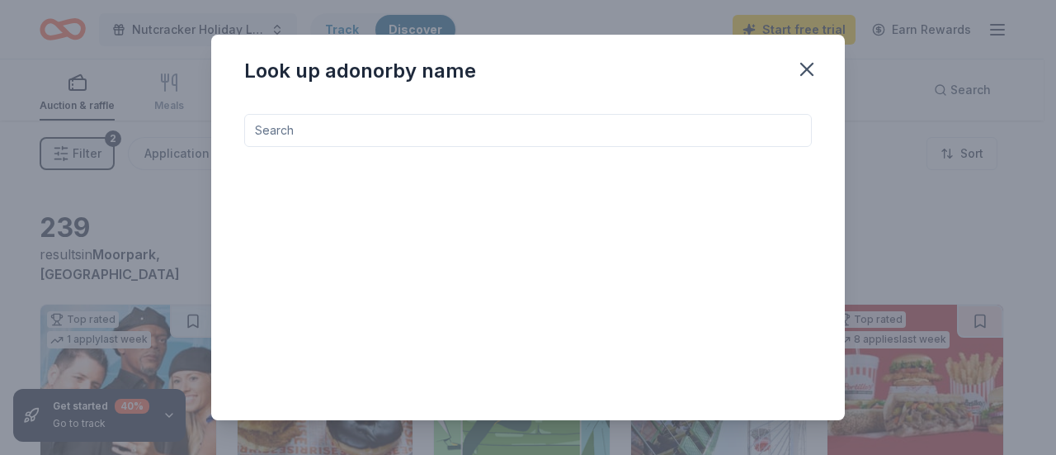
click at [786, 128] on input at bounding box center [528, 130] width 568 height 33
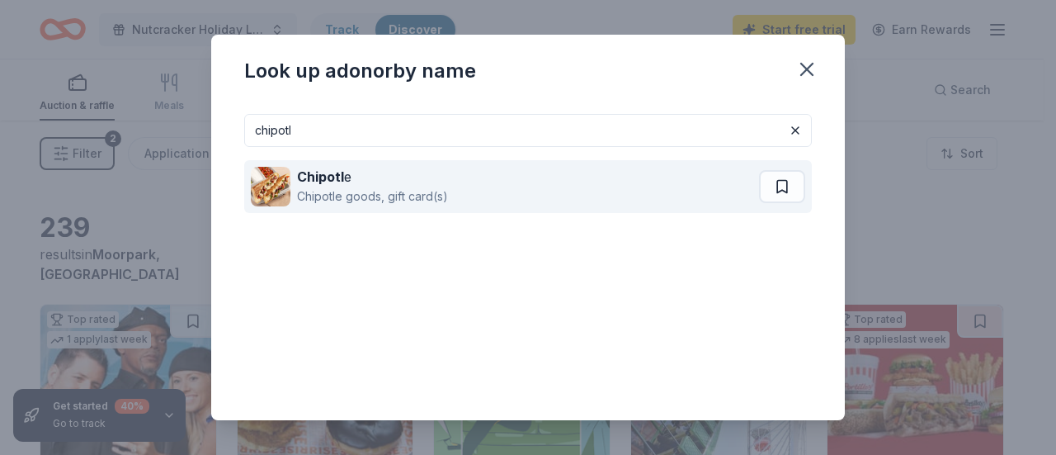
type input "chipotl"
click at [414, 207] on div "Chipotl e Chipotle goods, gift card(s)" at bounding box center [505, 186] width 508 height 53
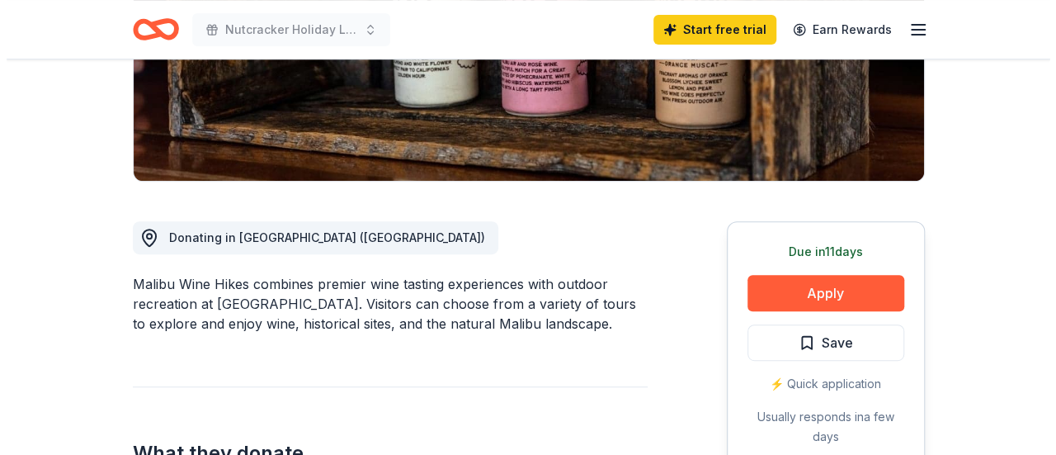
scroll to position [302, 0]
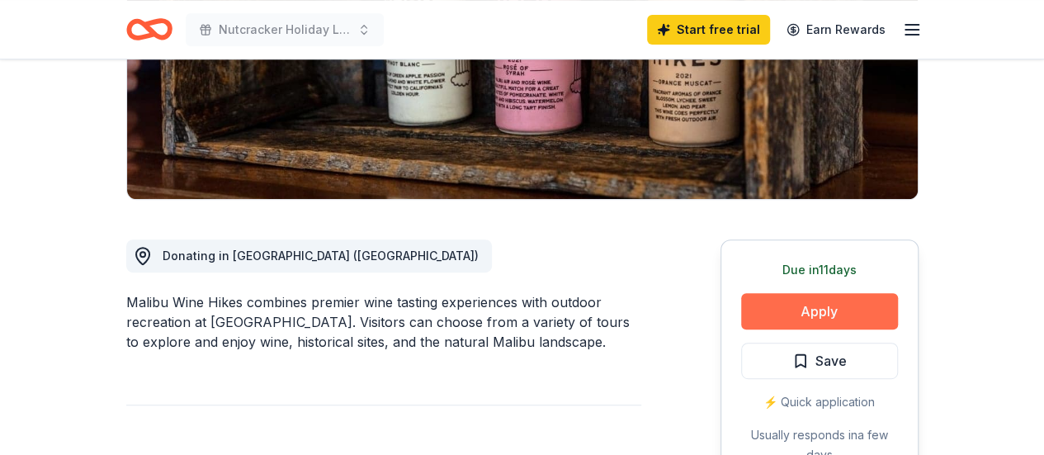
click at [802, 315] on button "Apply" at bounding box center [819, 311] width 157 height 36
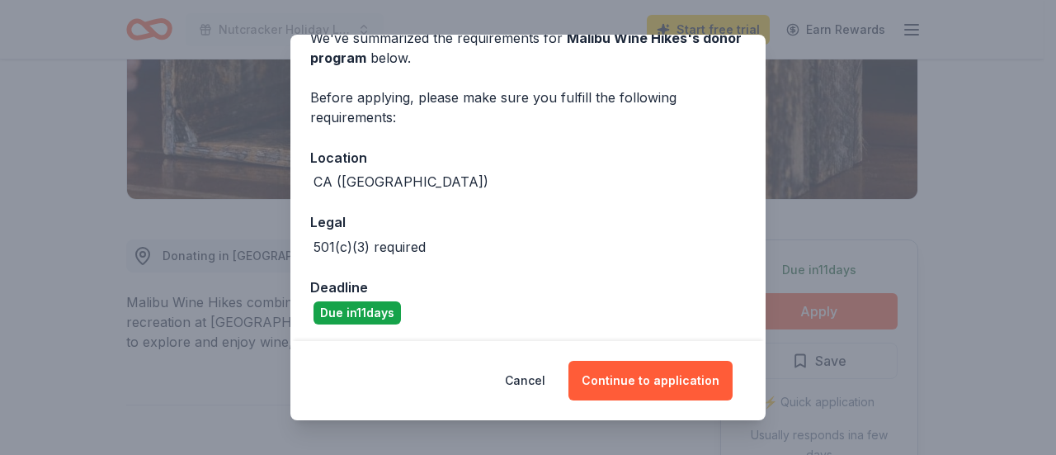
scroll to position [89, 0]
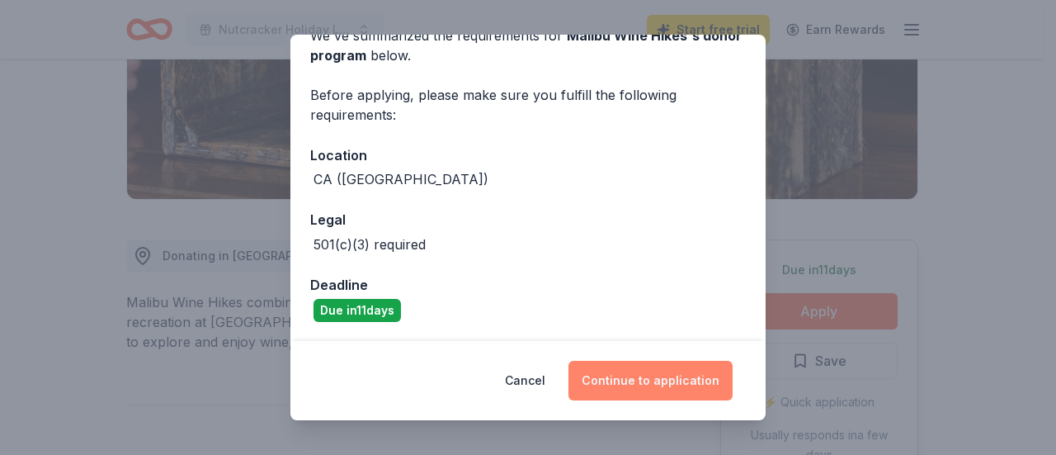
click at [631, 399] on button "Continue to application" at bounding box center [650, 381] width 164 height 40
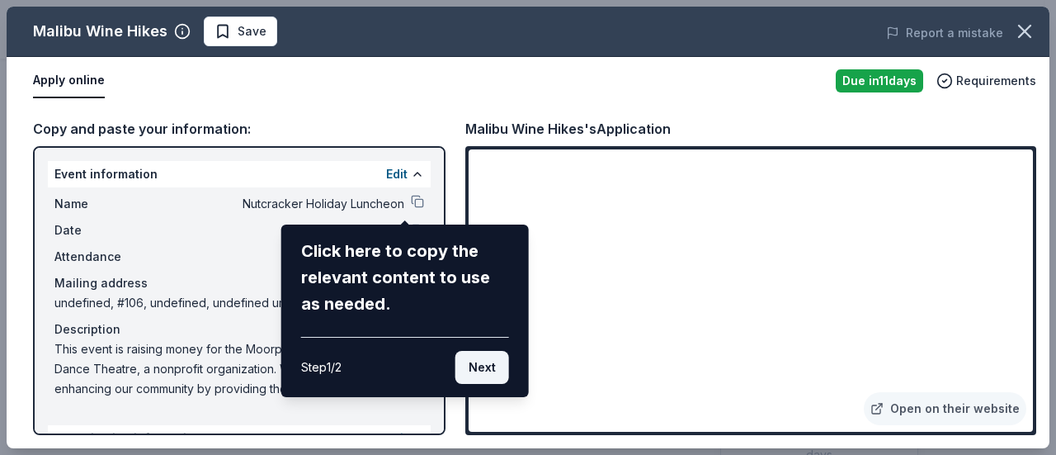
click at [469, 374] on button "Next" at bounding box center [482, 367] width 54 height 33
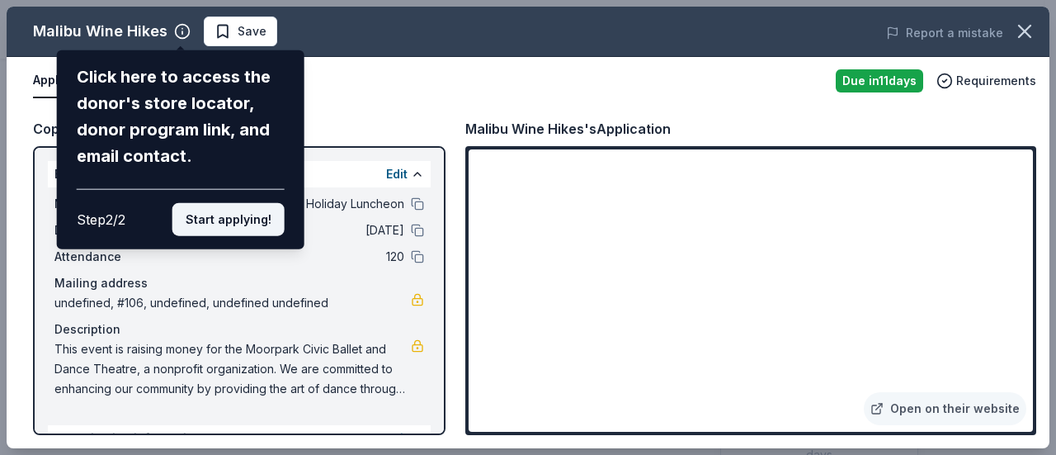
click at [200, 219] on button "Start applying!" at bounding box center [228, 219] width 112 height 33
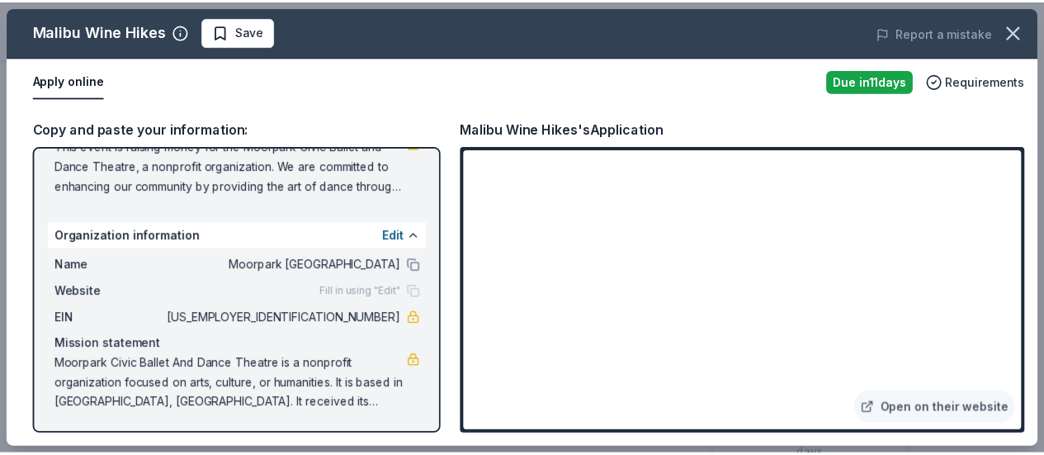
scroll to position [0, 0]
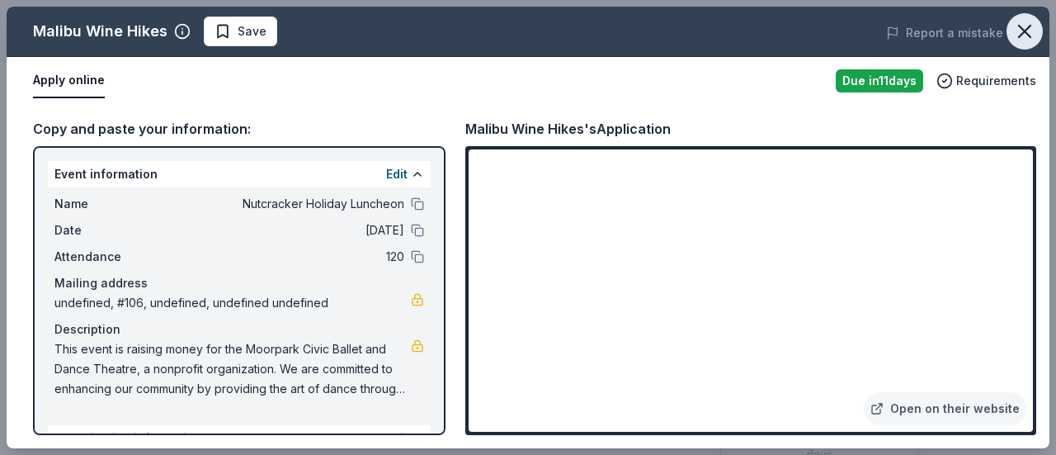
click at [1029, 34] on icon "button" at bounding box center [1024, 31] width 23 height 23
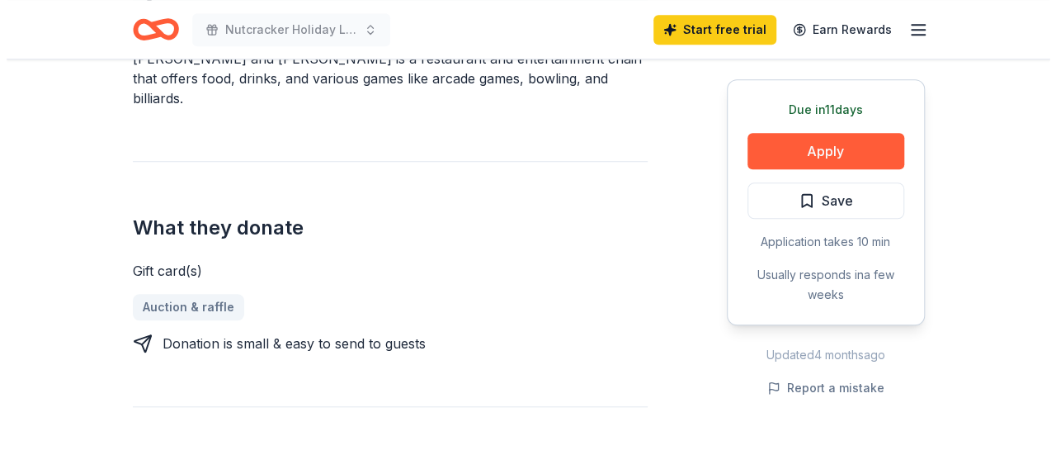
scroll to position [577, 0]
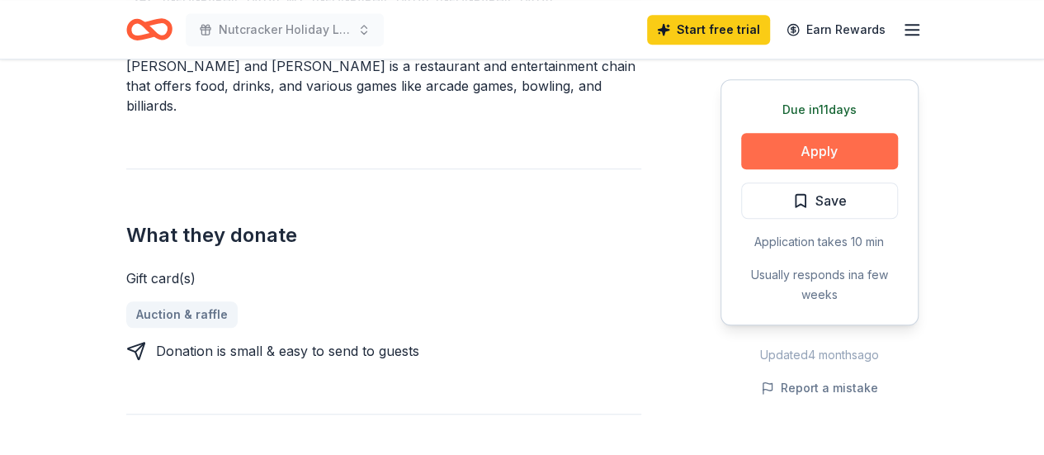
click at [845, 151] on button "Apply" at bounding box center [819, 151] width 157 height 36
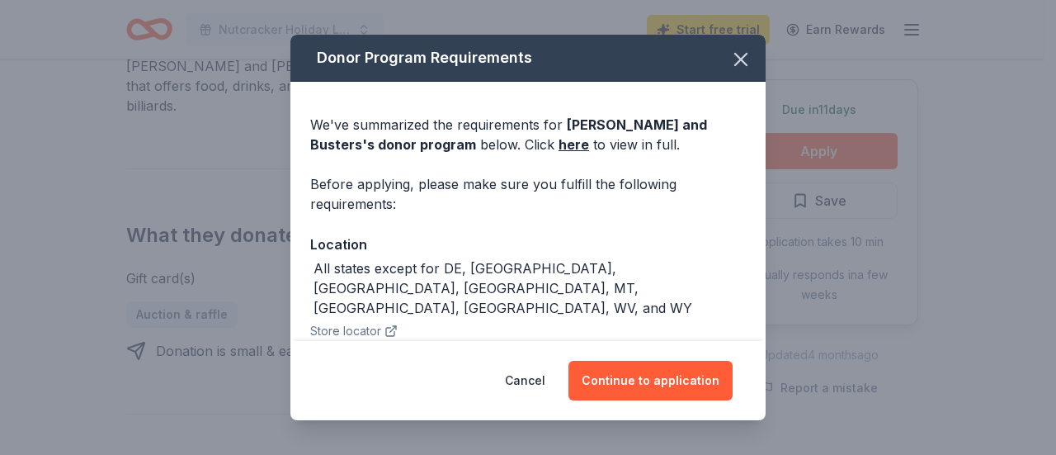
scroll to position [48, 0]
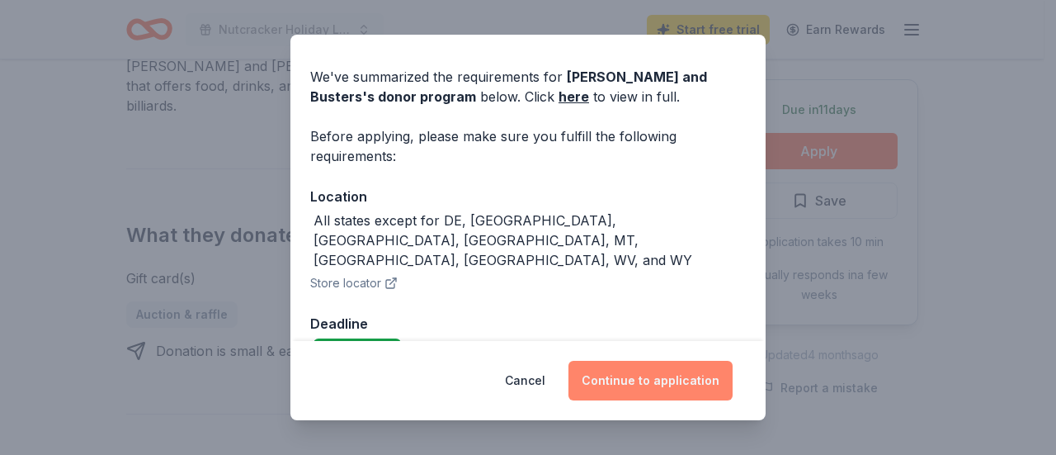
click at [676, 375] on button "Continue to application" at bounding box center [650, 381] width 164 height 40
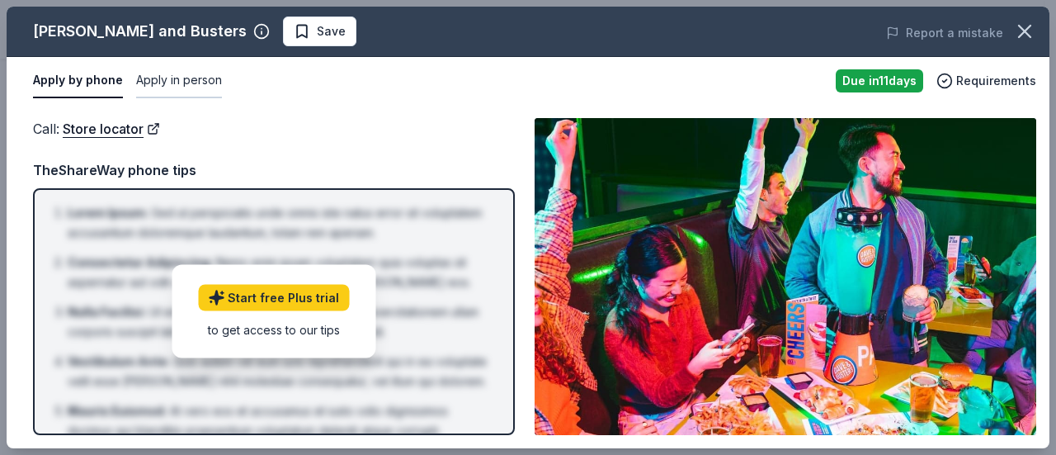
click at [203, 76] on button "Apply in person" at bounding box center [179, 81] width 86 height 35
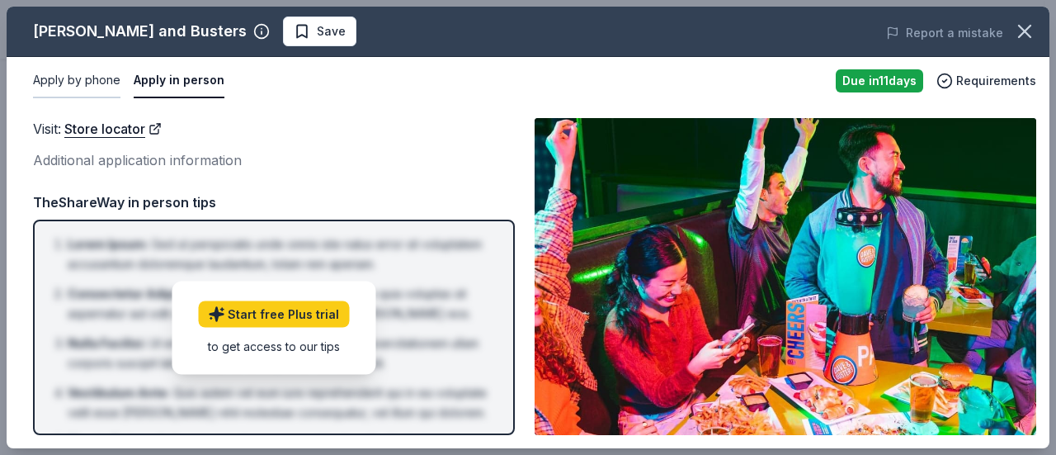
click at [90, 70] on button "Apply by phone" at bounding box center [76, 81] width 87 height 35
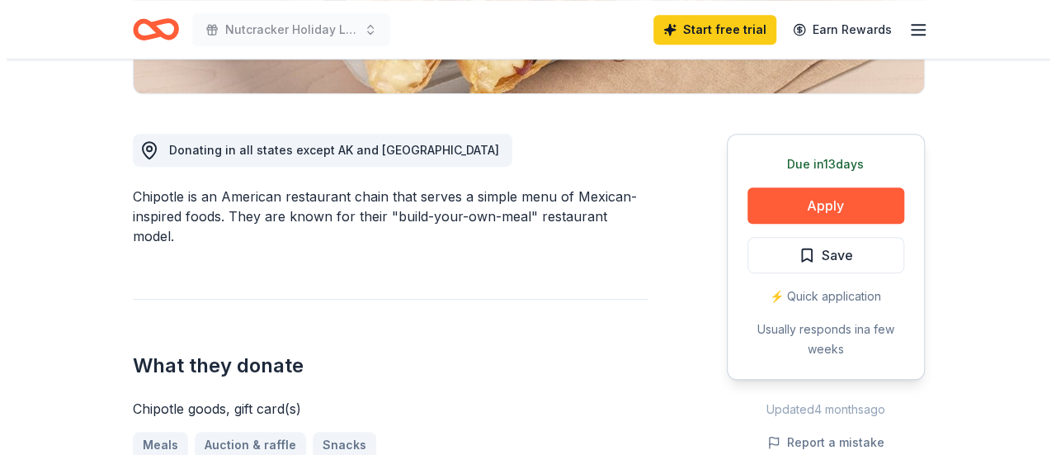
scroll to position [391, 0]
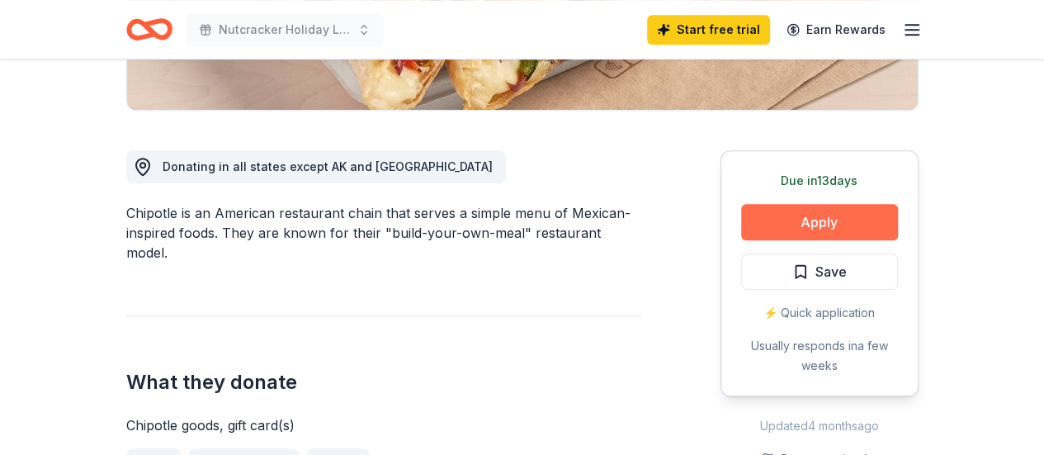
click at [858, 228] on button "Apply" at bounding box center [819, 222] width 157 height 36
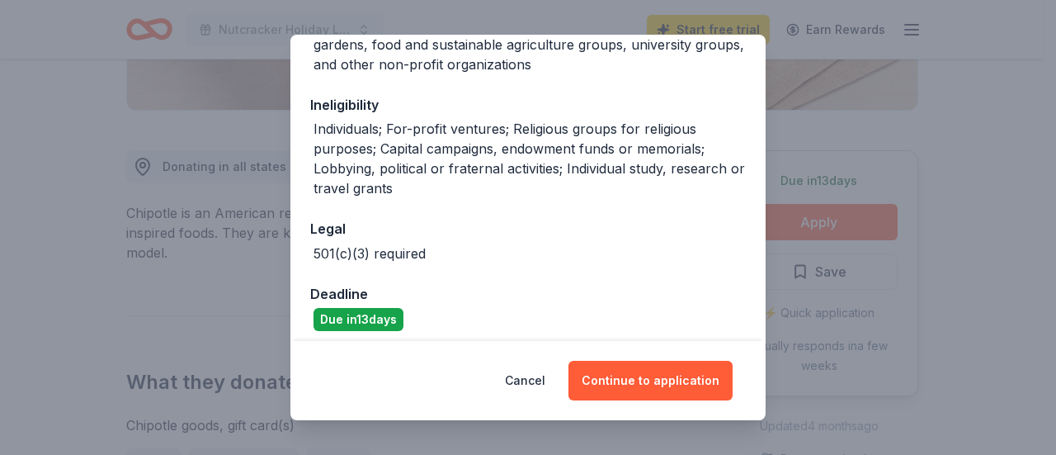
scroll to position [341, 0]
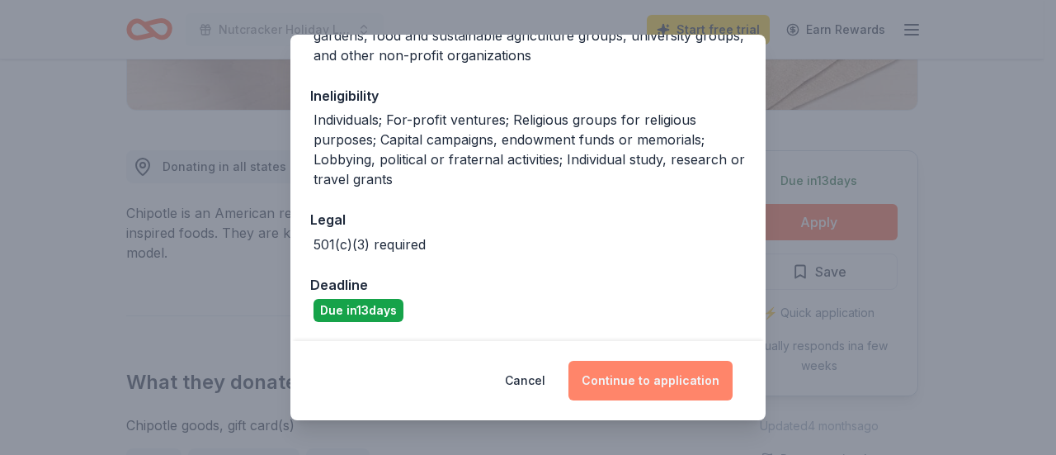
click at [630, 381] on button "Continue to application" at bounding box center [650, 381] width 164 height 40
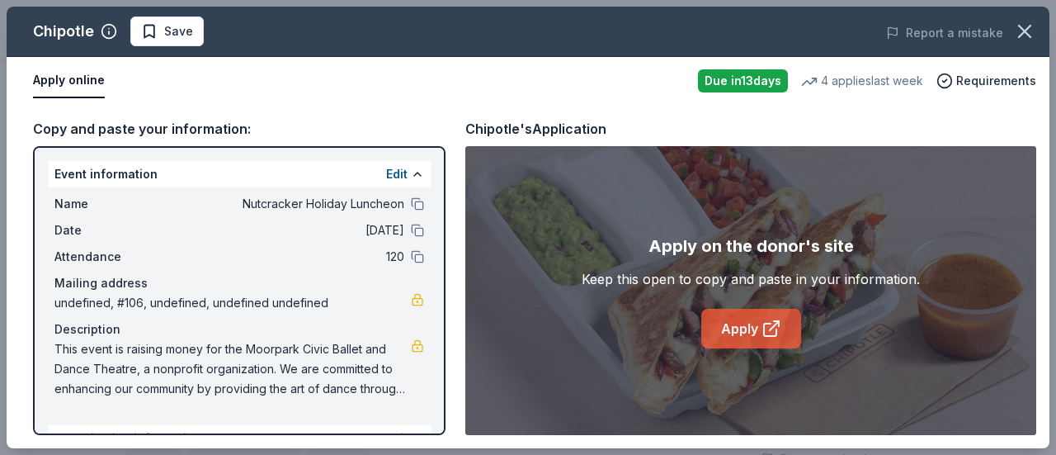
click at [746, 325] on link "Apply" at bounding box center [751, 329] width 100 height 40
